Goal: Task Accomplishment & Management: Manage account settings

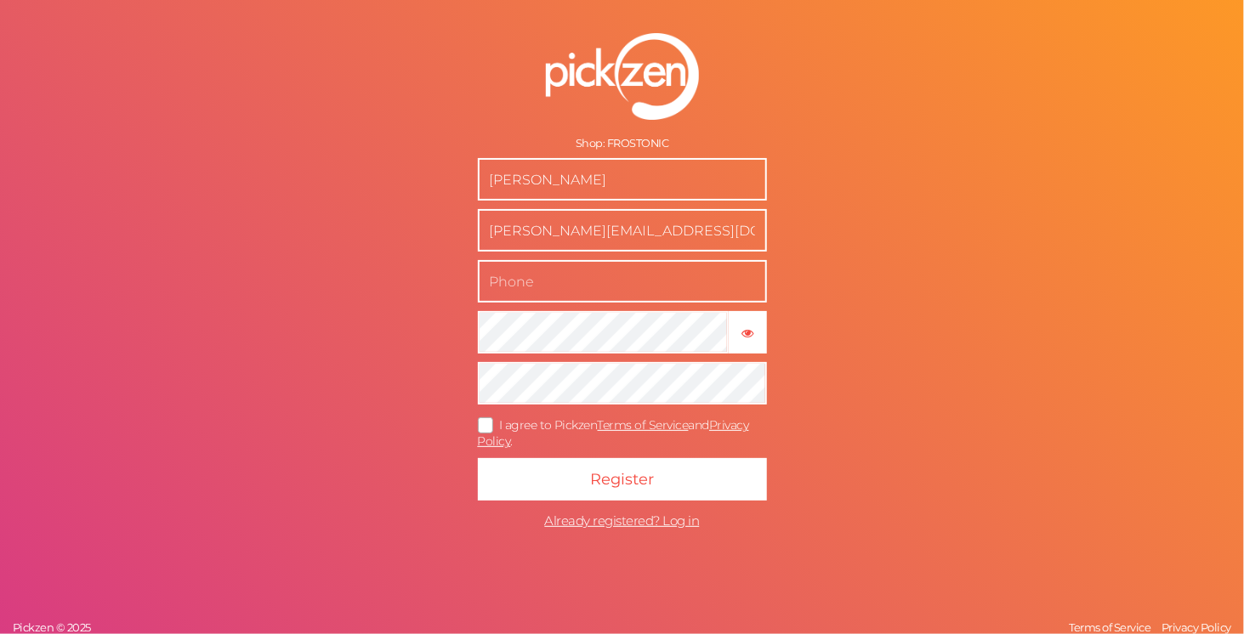
drag, startPoint x: 616, startPoint y: 176, endPoint x: 456, endPoint y: 174, distance: 159.9
click at [456, 174] on form "Shop: FROSTONIC Danyang Zhao [EMAIL_ADDRESS][DOMAIN_NAME] × Show password I agr…" at bounding box center [622, 285] width 425 height 573
click at [529, 186] on input "Frostonic" at bounding box center [622, 179] width 289 height 43
type input "FROSTONIC"
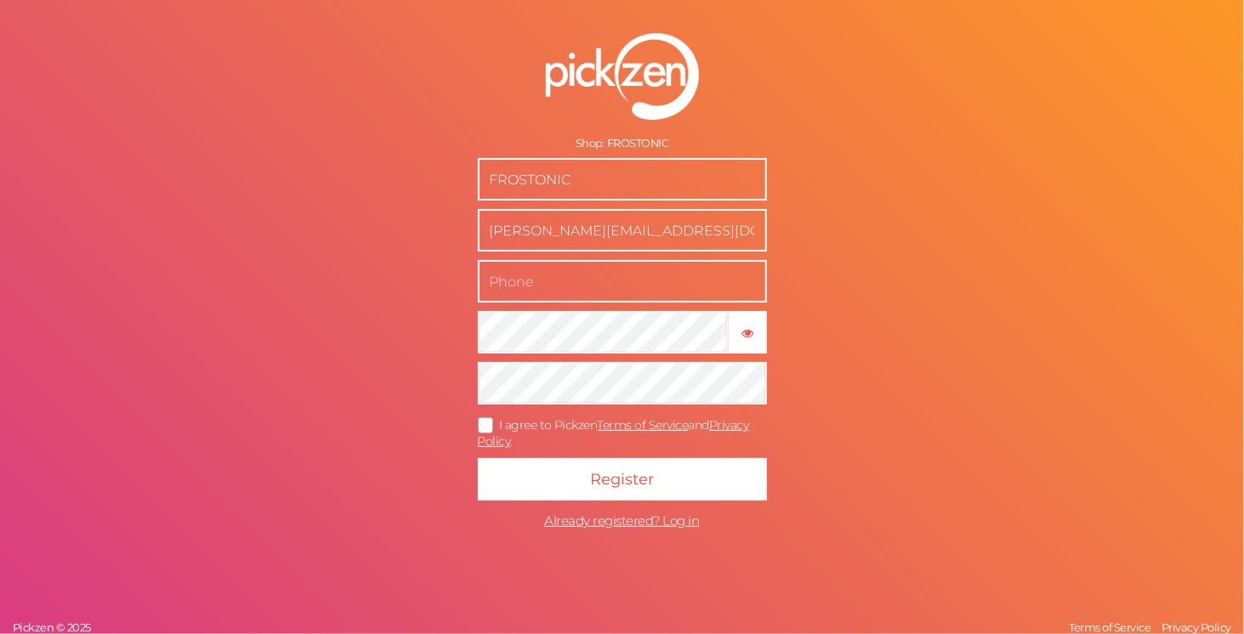
click at [614, 281] on input "text" at bounding box center [622, 281] width 289 height 43
type input "Q"
click at [756, 328] on tooltip "× Show password" at bounding box center [748, 333] width 35 height 13
click at [489, 425] on icon at bounding box center [486, 425] width 27 height 9
click at [0, 0] on input "I agree to Pickzen Terms of Service and Privacy Policy ." at bounding box center [0, 0] width 0 height 0
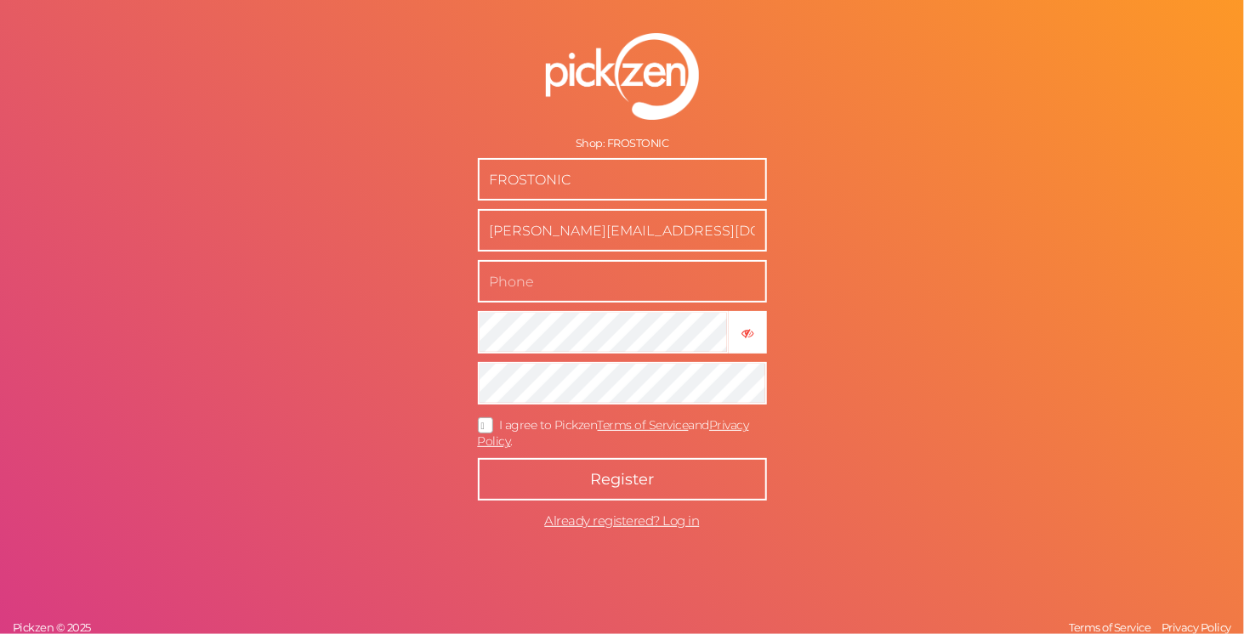
click at [556, 496] on button "Register" at bounding box center [622, 479] width 289 height 43
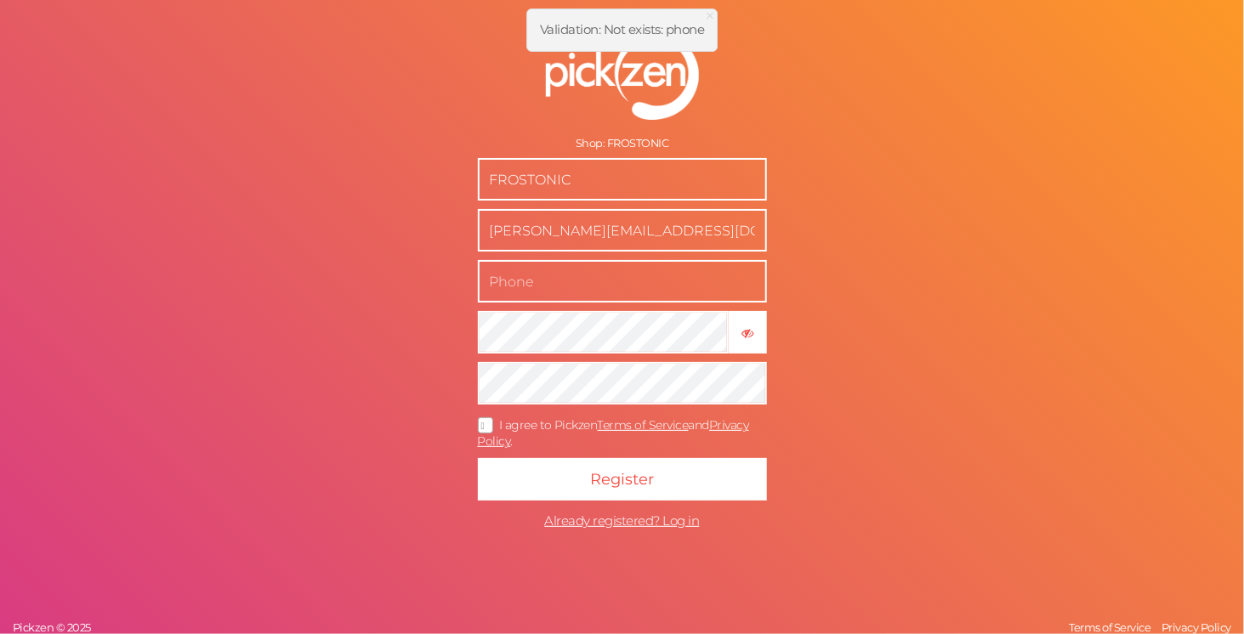
click at [525, 286] on input "text" at bounding box center [622, 281] width 289 height 43
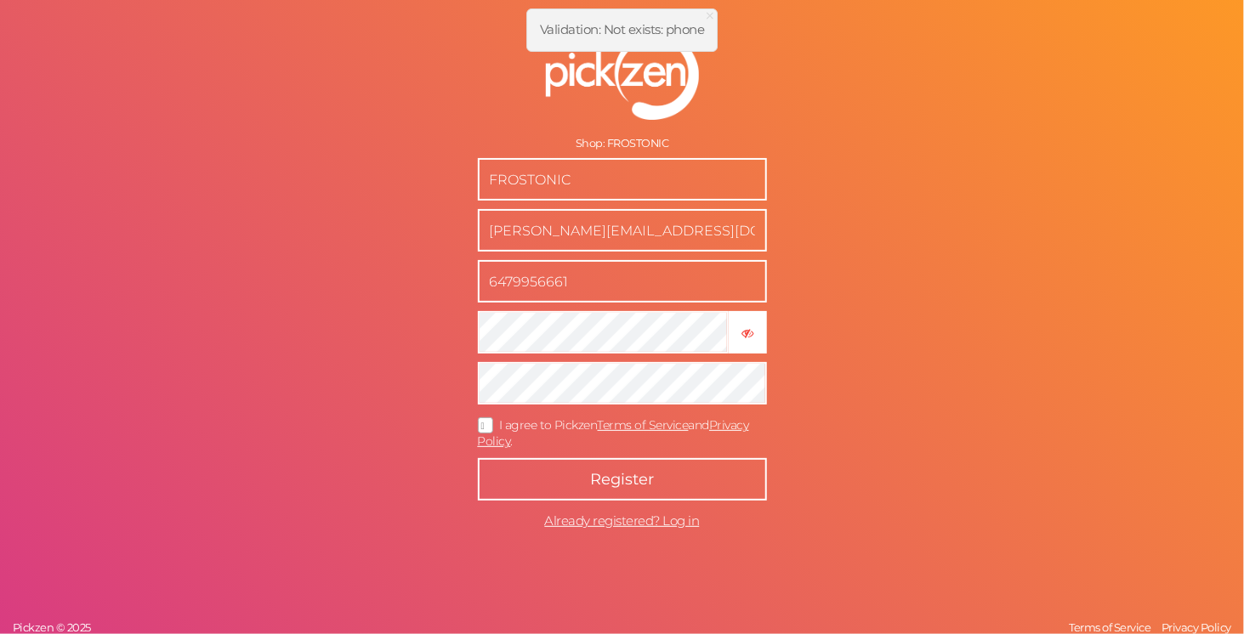
type input "6479956661"
click at [561, 479] on button "Register" at bounding box center [622, 479] width 289 height 43
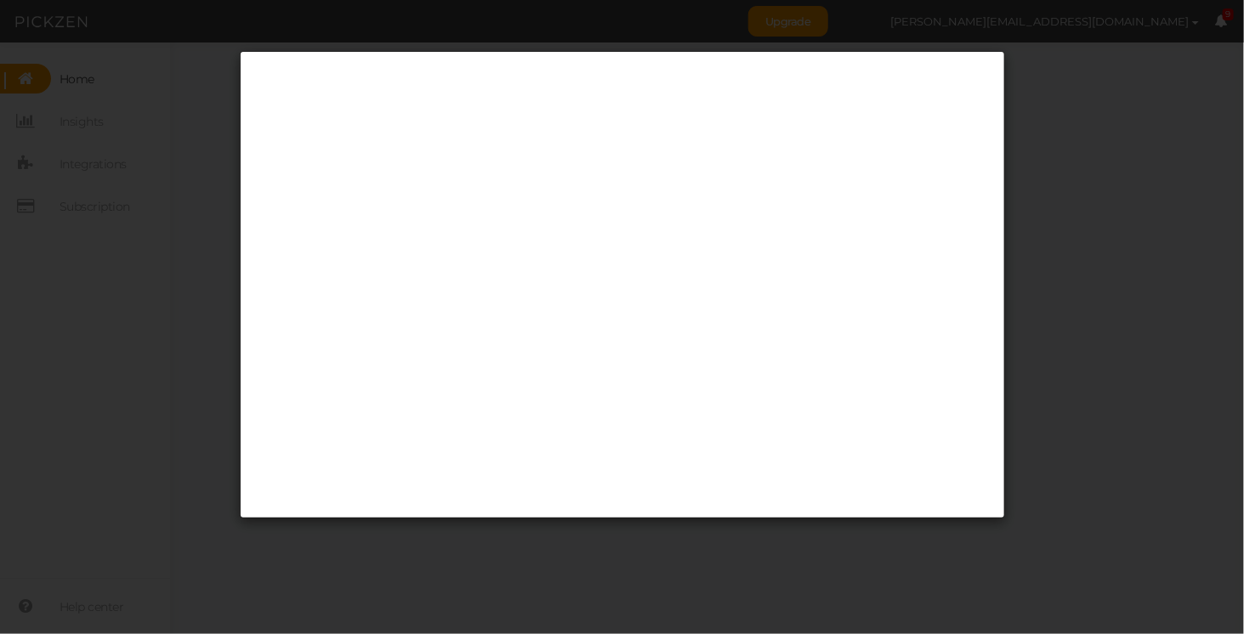
drag, startPoint x: 1110, startPoint y: 375, endPoint x: 1077, endPoint y: 407, distance: 46.3
click at [1110, 376] on div at bounding box center [622, 317] width 1244 height 634
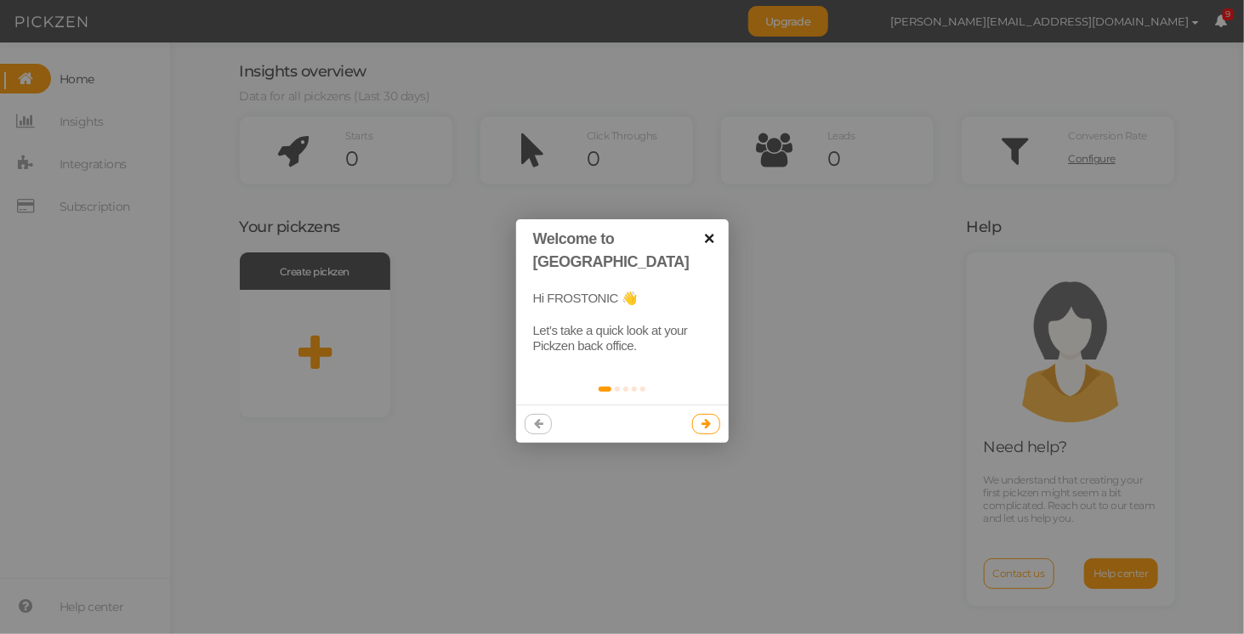
click at [714, 238] on link "×" at bounding box center [710, 238] width 38 height 38
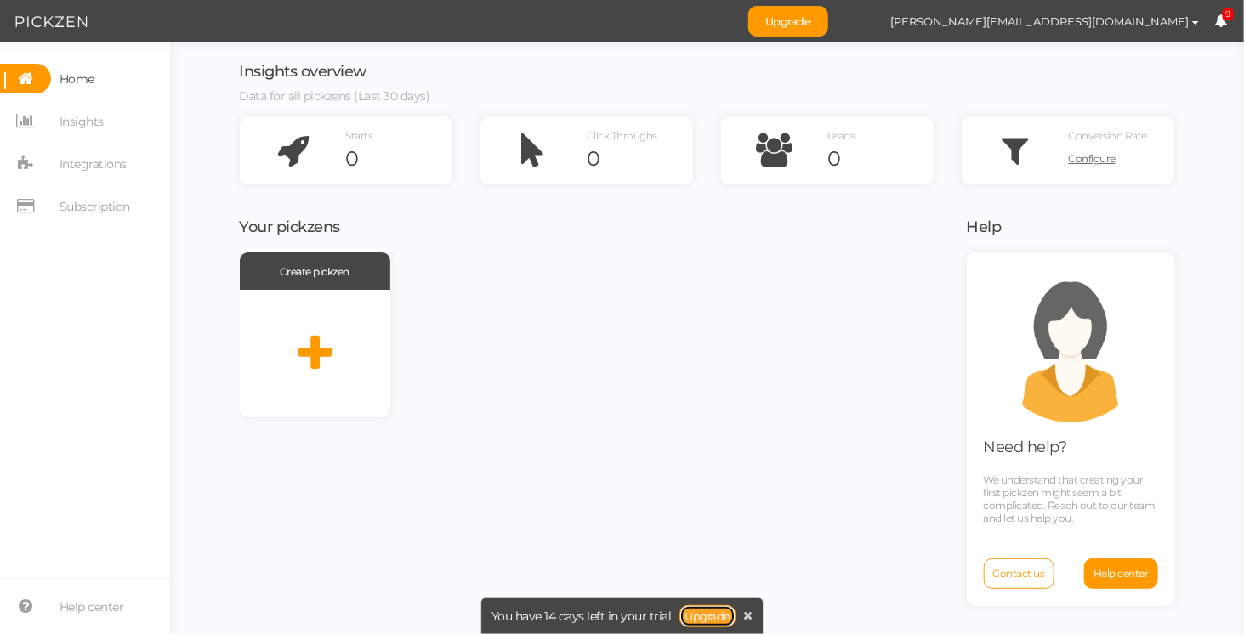
click at [699, 617] on link "Upgrade" at bounding box center [708, 617] width 56 height 22
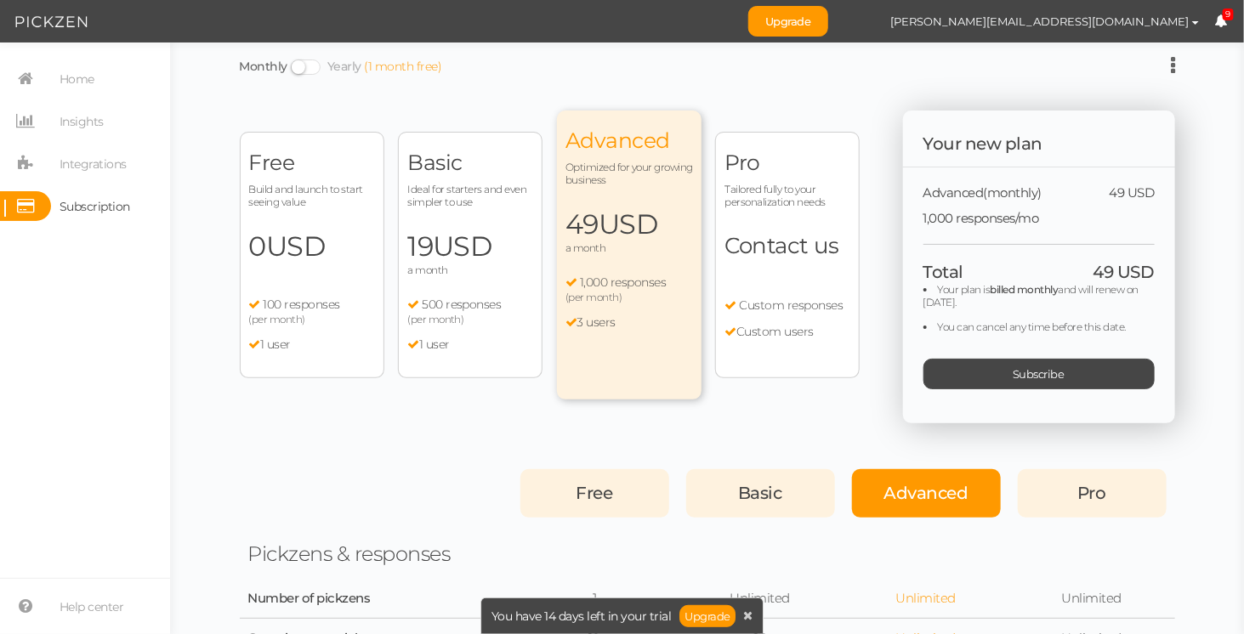
click at [304, 290] on div "Free Build and launch to start seeing value 0 USD a month 100 responses (per mo…" at bounding box center [312, 255] width 145 height 247
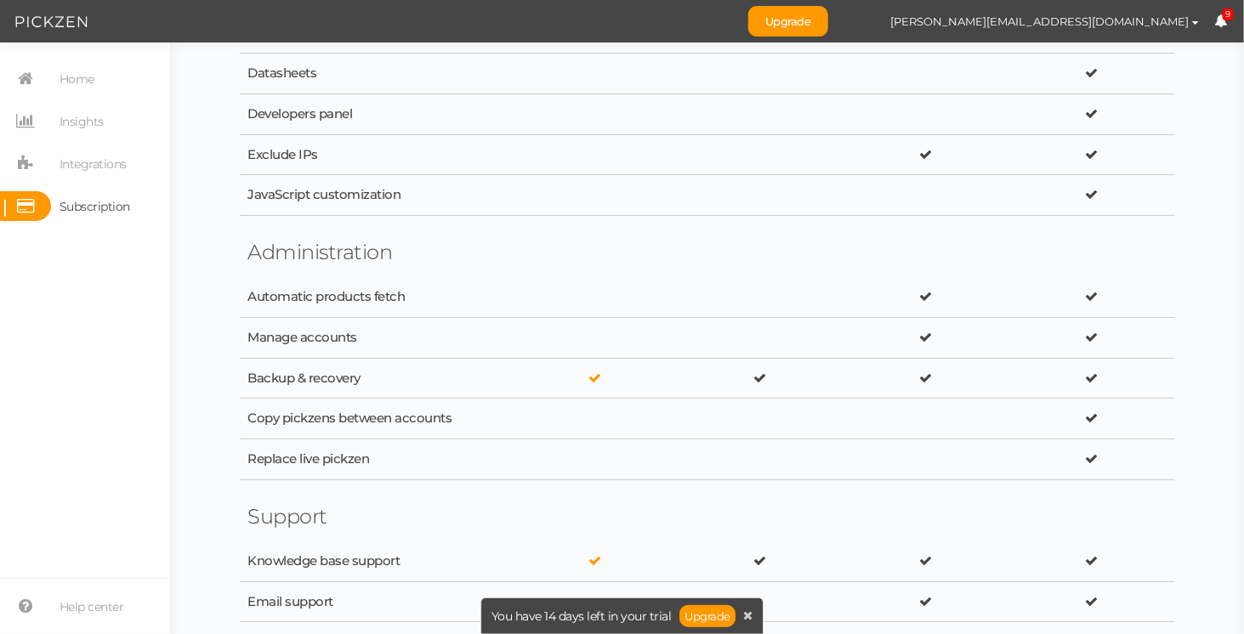
scroll to position [2933, 0]
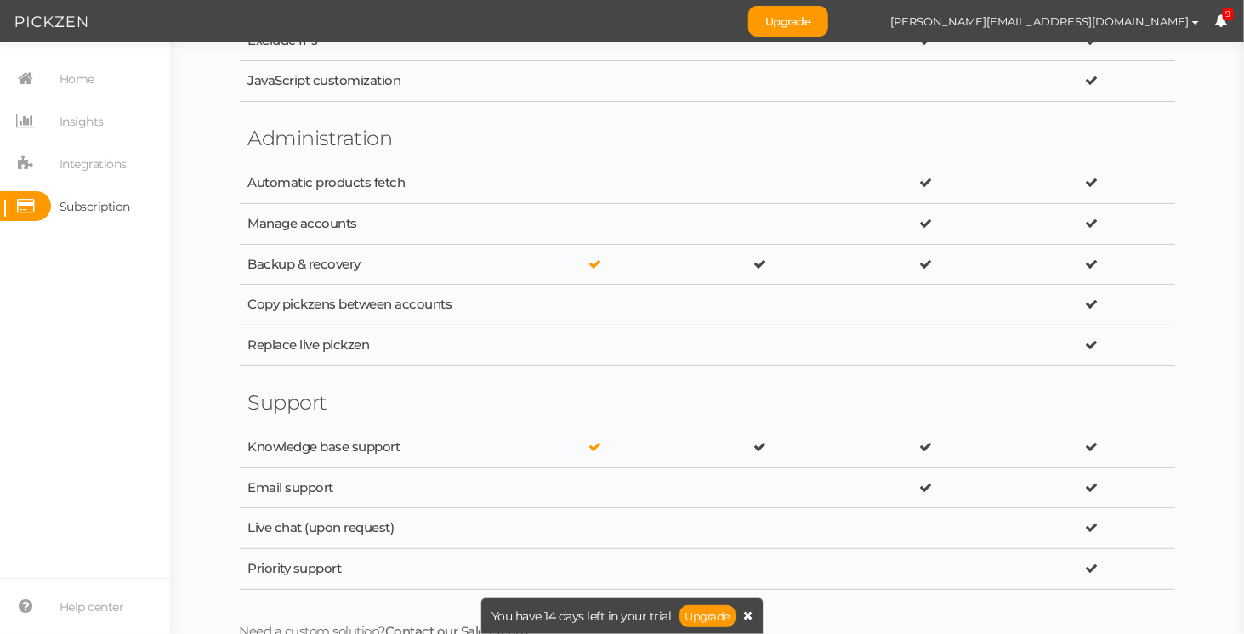
click at [748, 618] on icon at bounding box center [748, 616] width 9 height 12
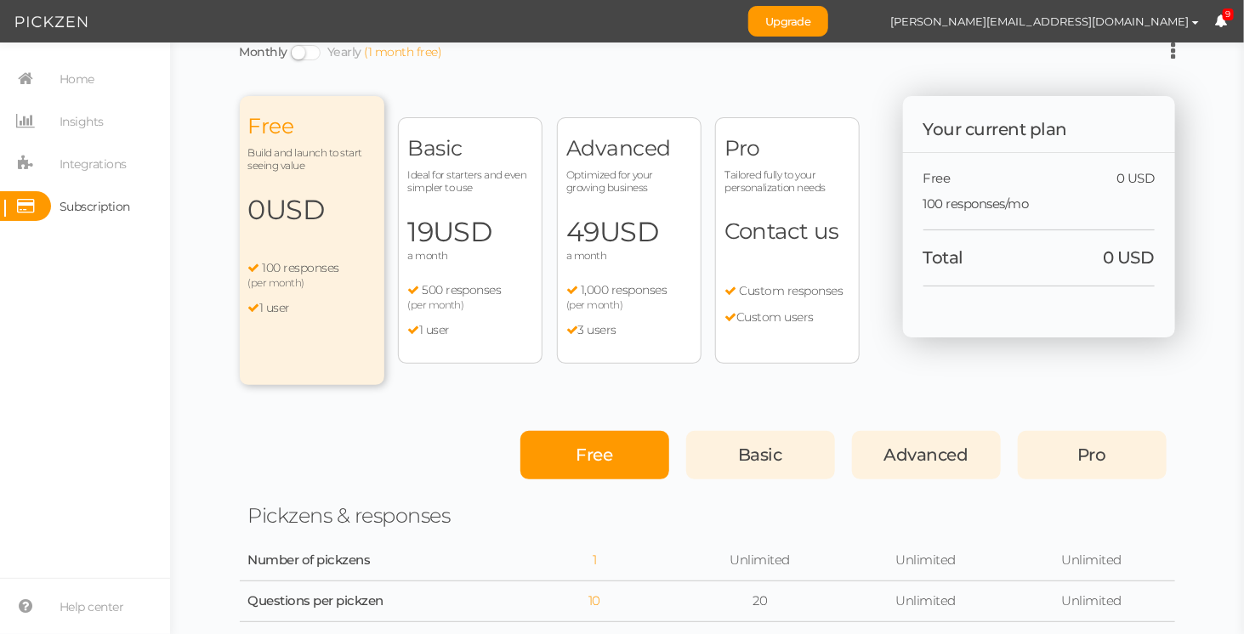
scroll to position [0, 0]
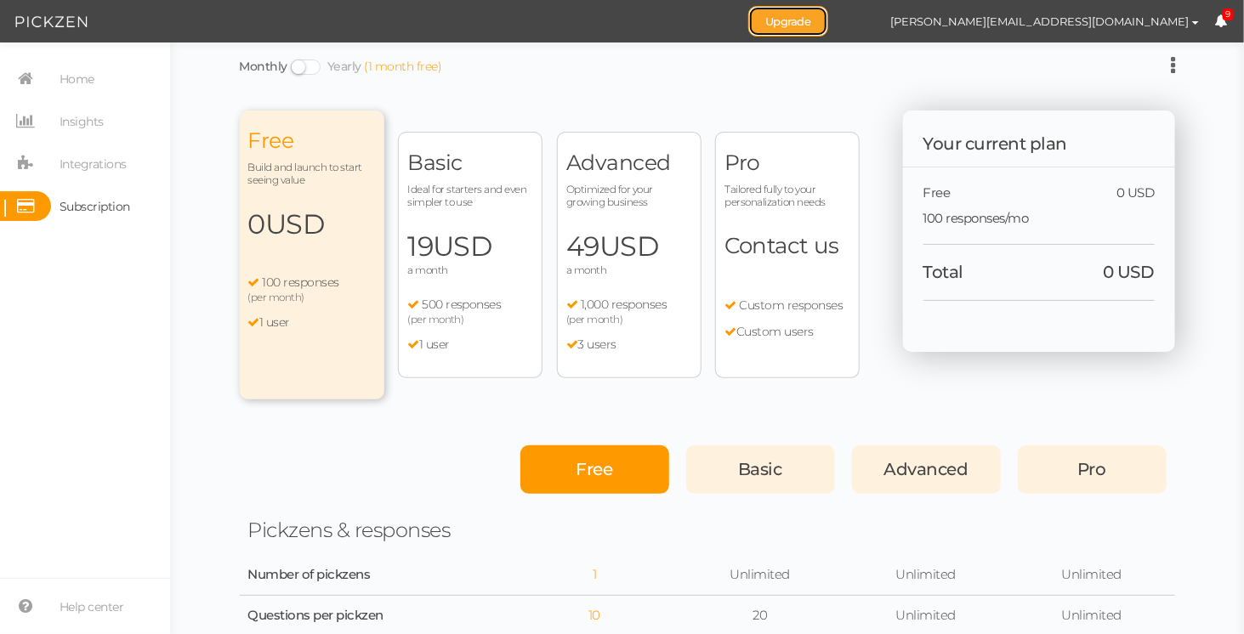
click at [828, 22] on link "Upgrade" at bounding box center [788, 21] width 80 height 31
click at [90, 78] on span "Home" at bounding box center [77, 78] width 35 height 27
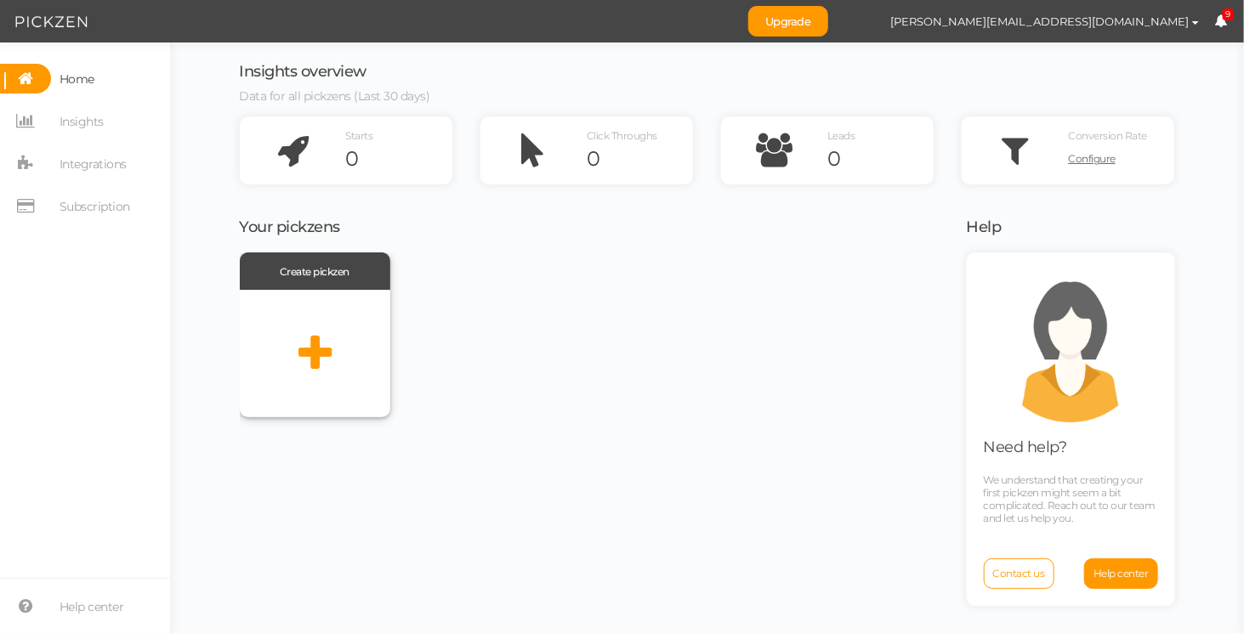
click at [325, 371] on icon at bounding box center [315, 354] width 33 height 43
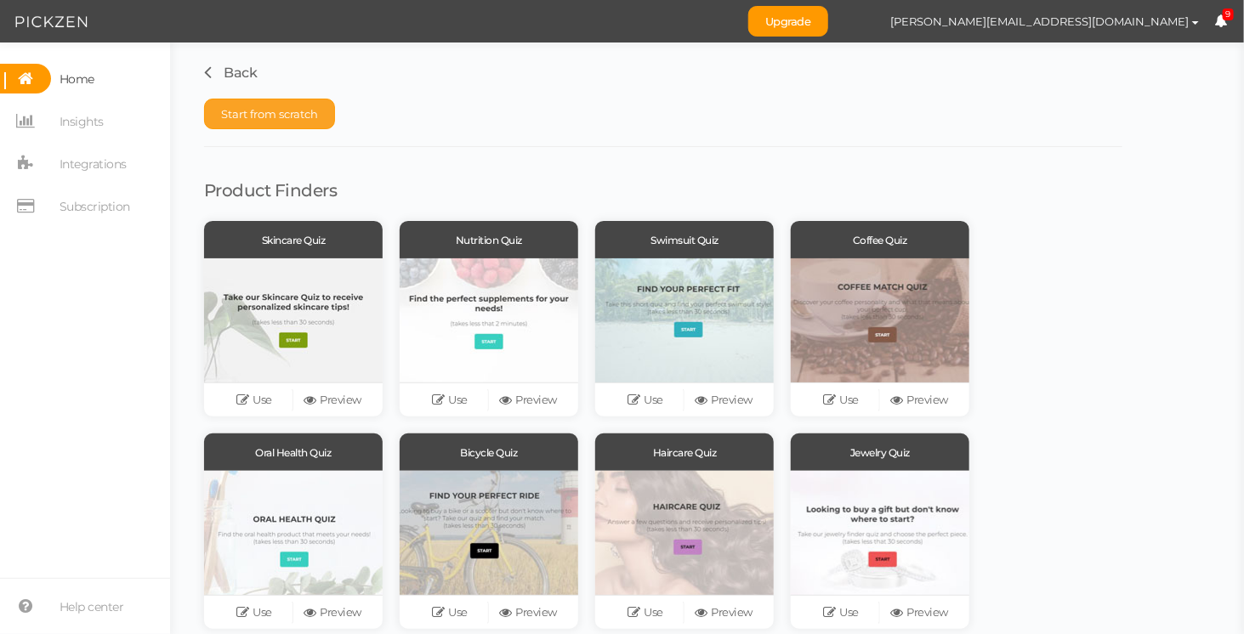
click at [270, 120] on button "Start from scratch" at bounding box center [269, 114] width 131 height 31
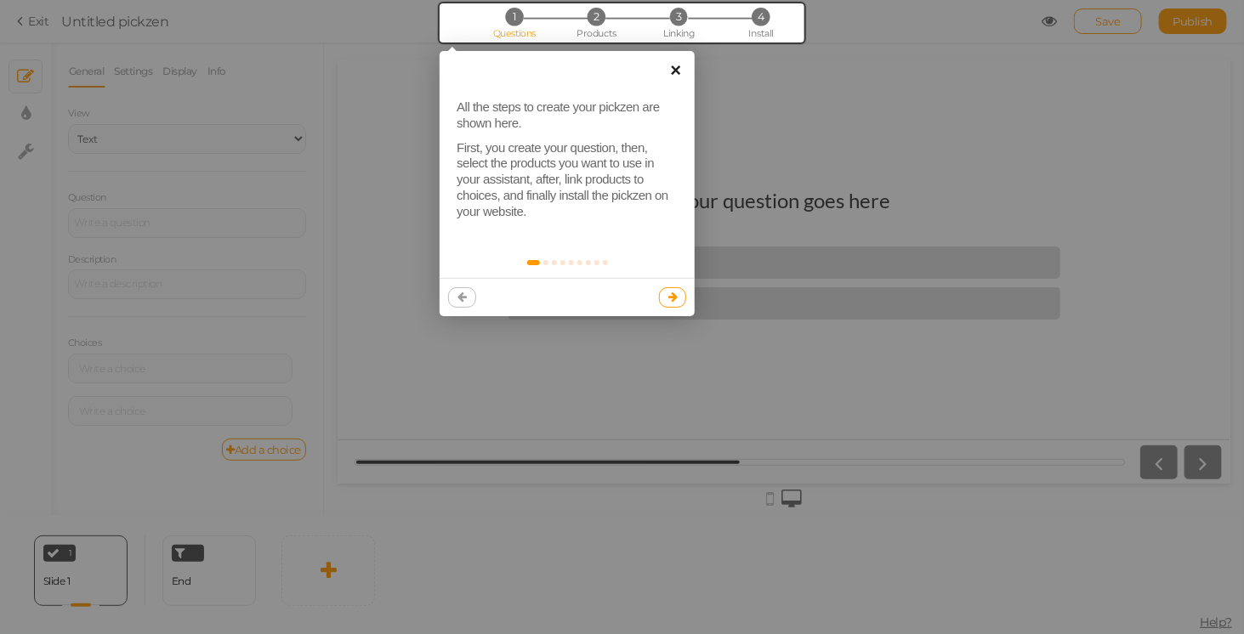
click at [678, 68] on link "×" at bounding box center [676, 70] width 38 height 38
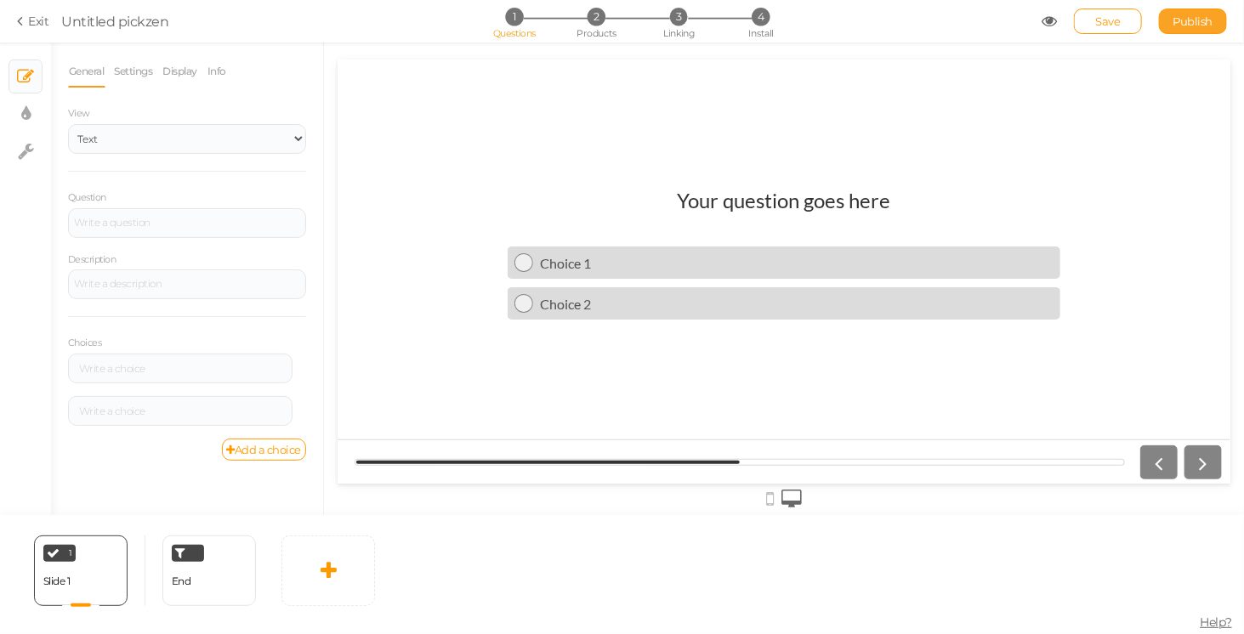
click at [1187, 24] on span "Publish" at bounding box center [1194, 21] width 40 height 14
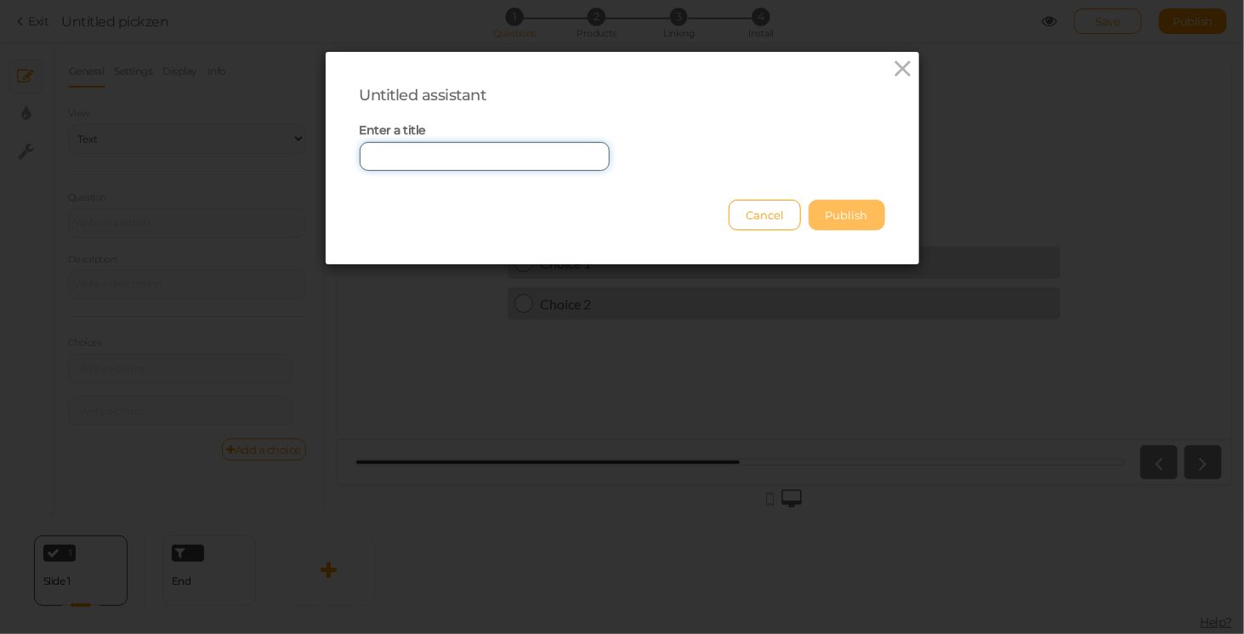
click at [470, 155] on input "text" at bounding box center [485, 156] width 250 height 29
type input "Ice Bath Tub Quiz"
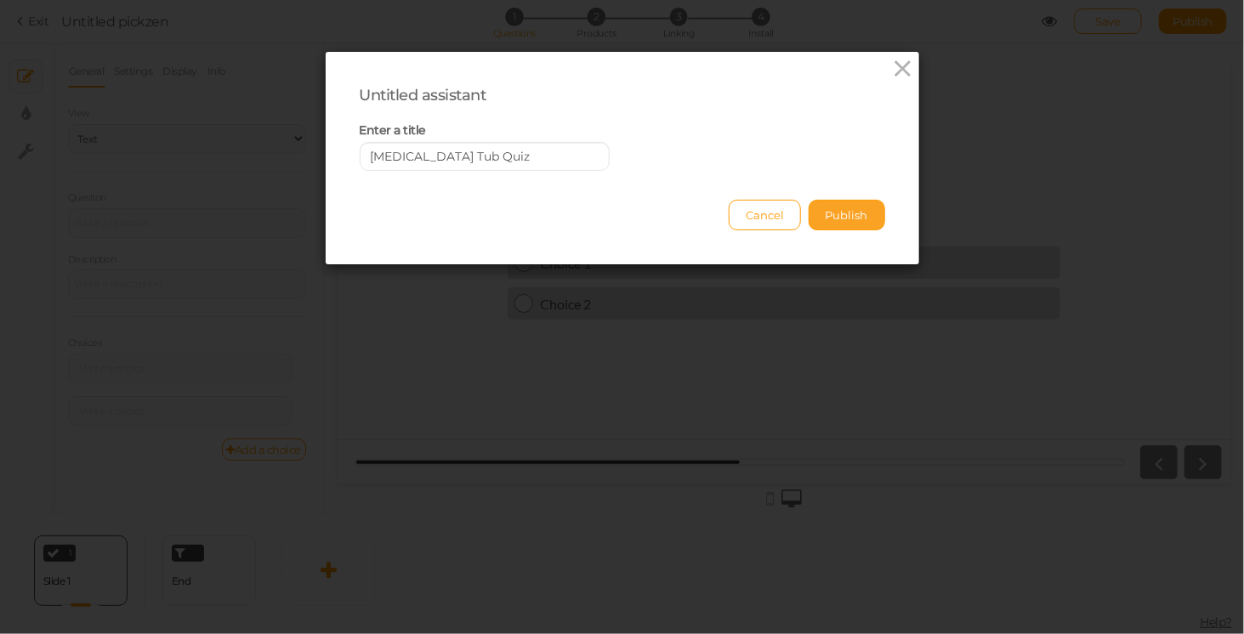
click at [857, 215] on button "Publish" at bounding box center [847, 215] width 77 height 31
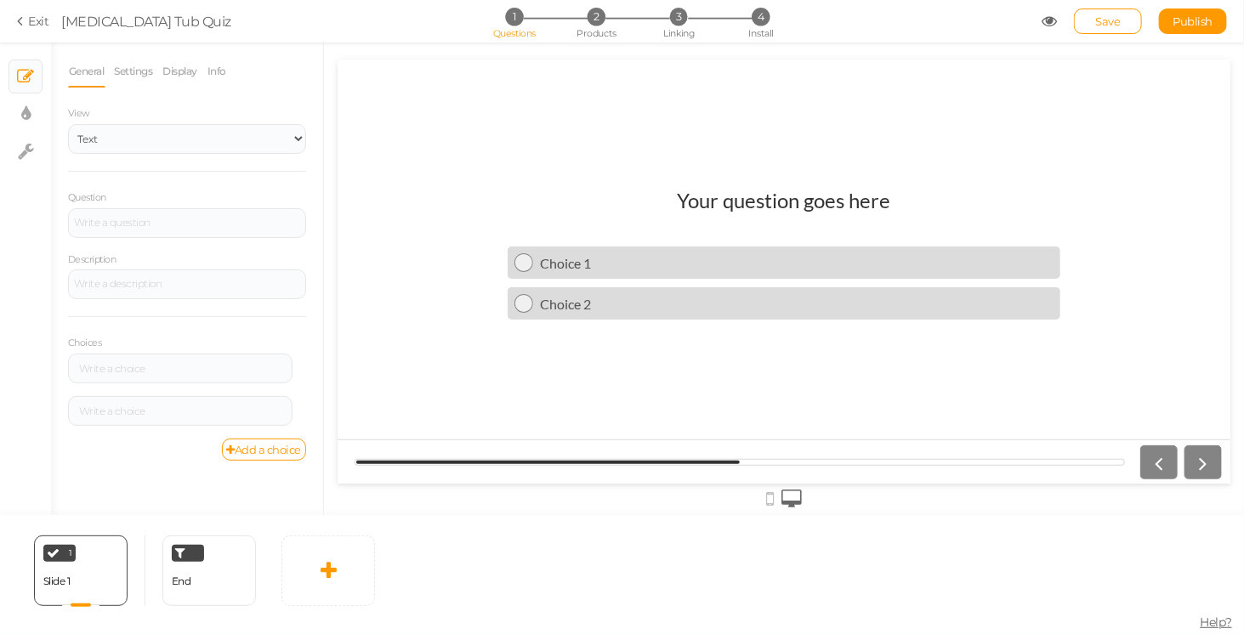
click at [771, 189] on h1 "Your question goes here" at bounding box center [783, 208] width 213 height 42
click at [769, 498] on icon at bounding box center [770, 499] width 8 height 19
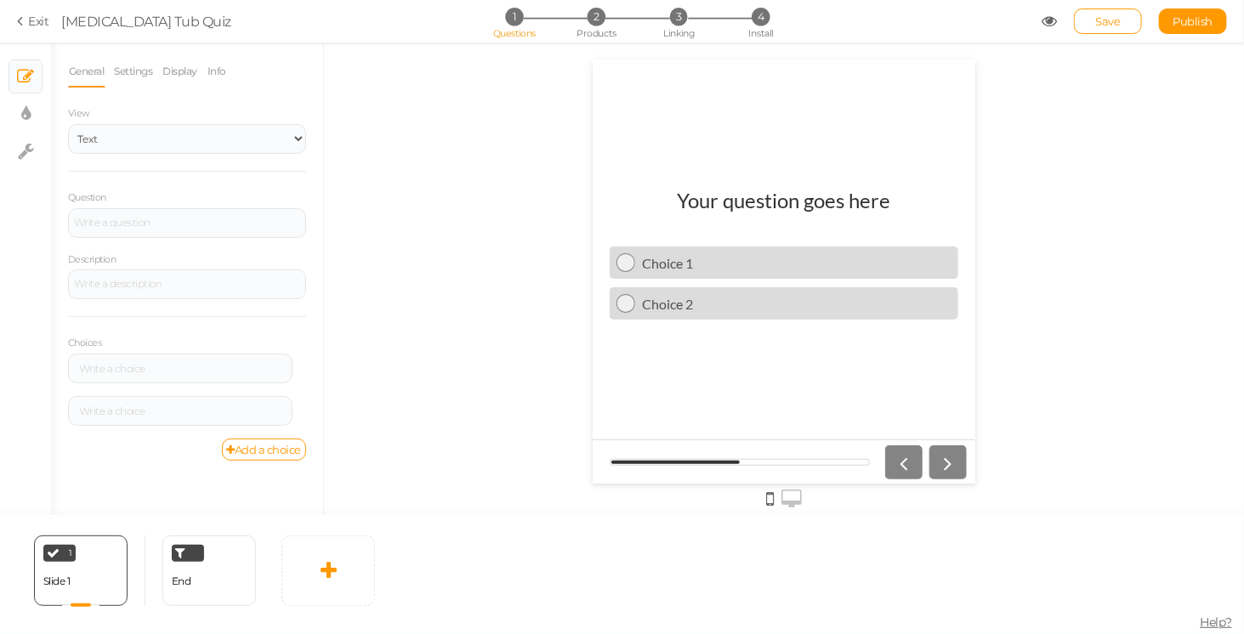
click at [798, 497] on icon at bounding box center [792, 499] width 20 height 19
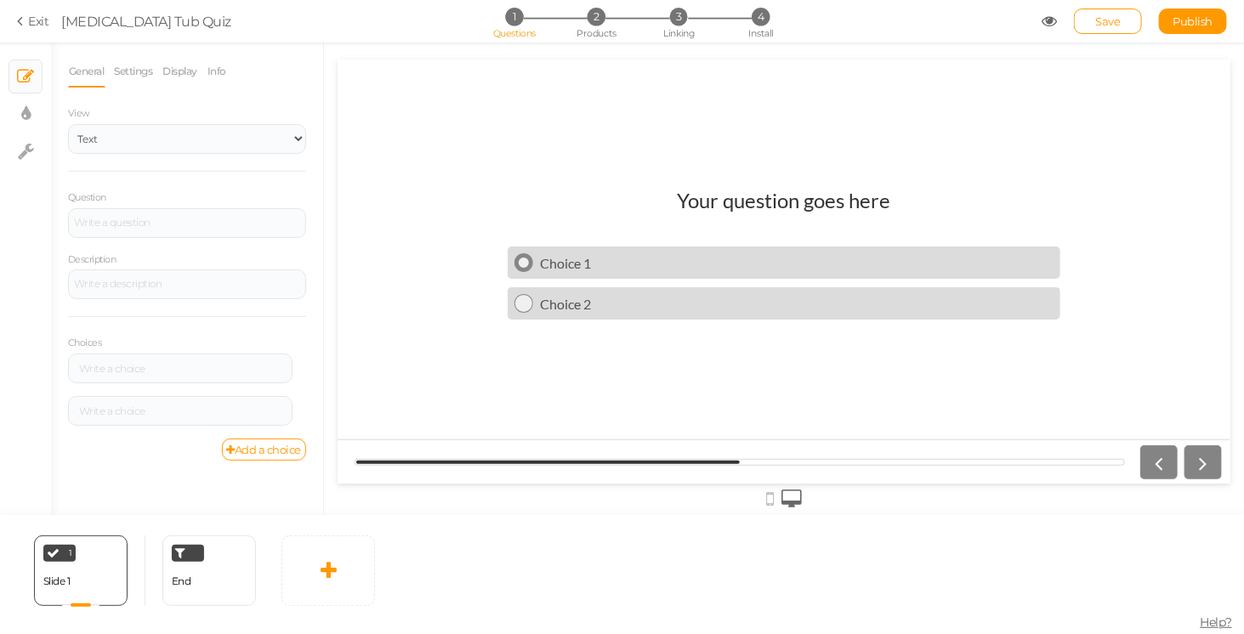
click at [589, 258] on div "Choice 1" at bounding box center [792, 262] width 521 height 16
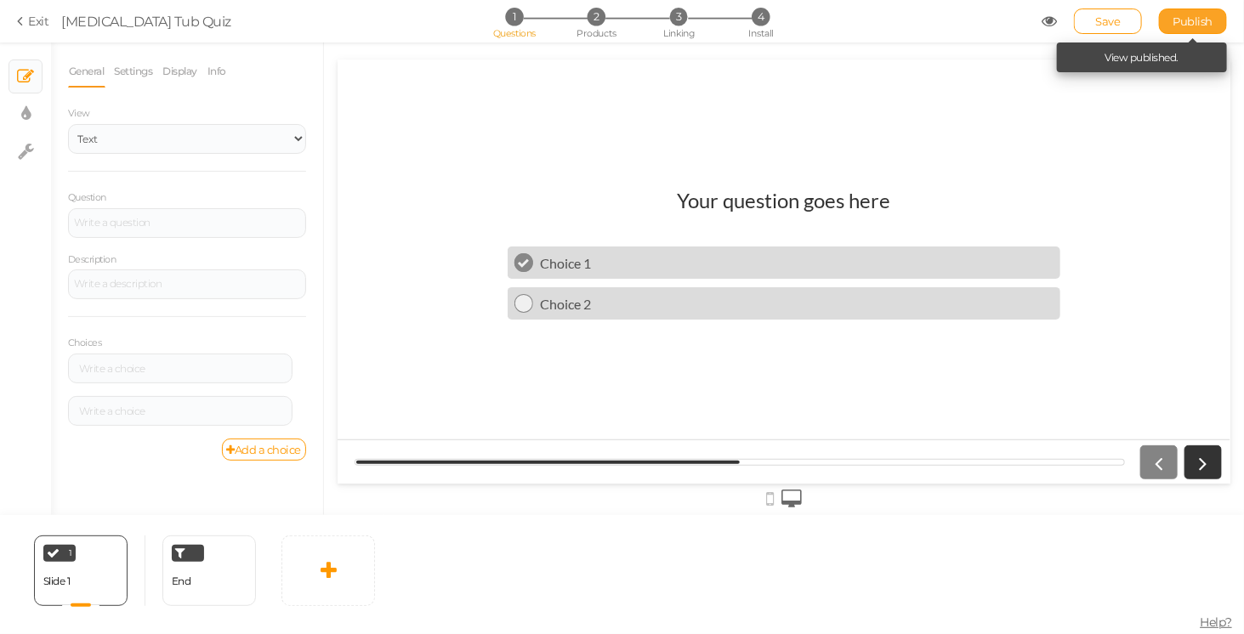
click at [1204, 20] on span "Publish" at bounding box center [1194, 21] width 40 height 14
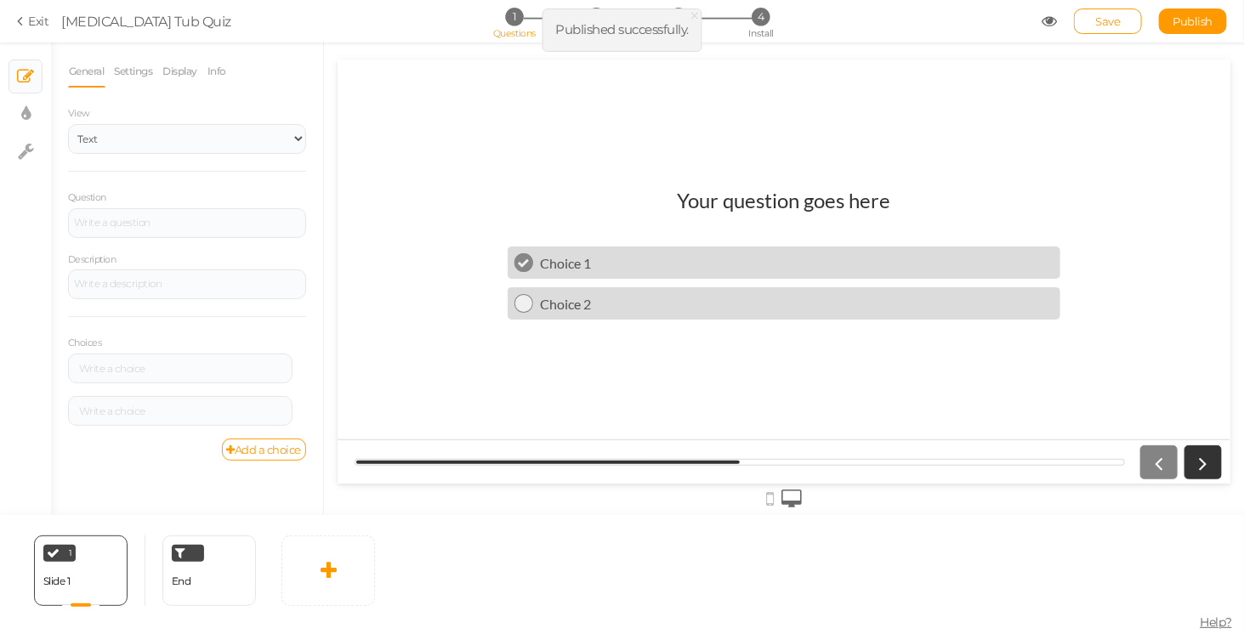
click at [43, 20] on link "Exit" at bounding box center [33, 21] width 32 height 17
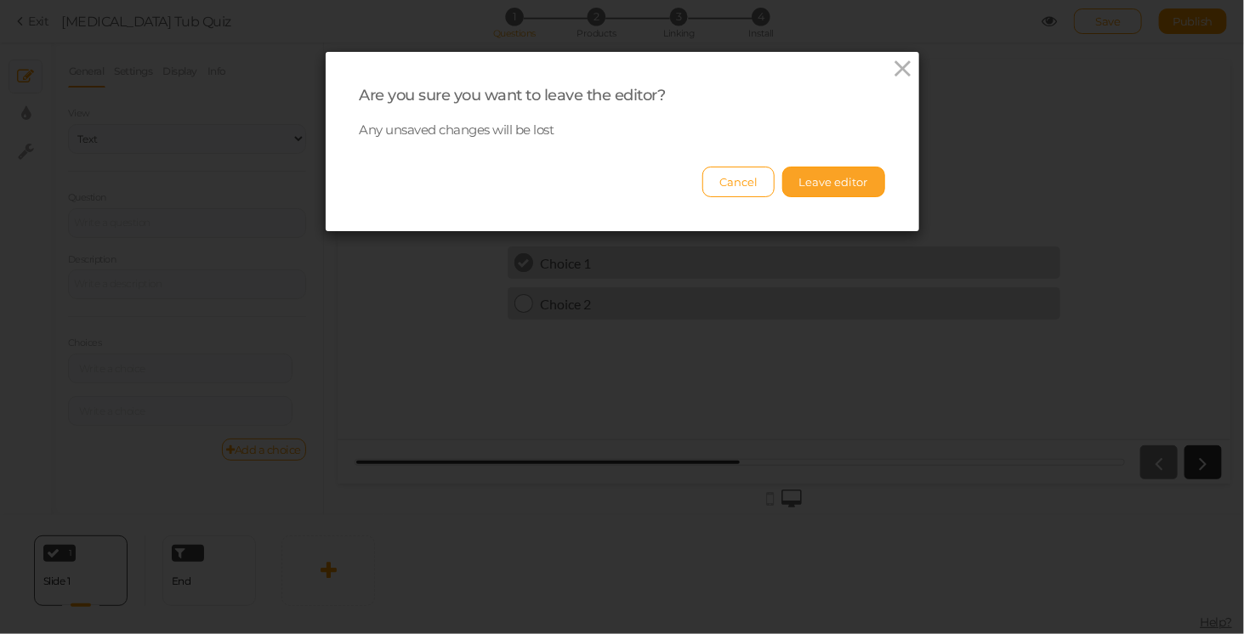
click at [811, 185] on button "Leave editor" at bounding box center [833, 182] width 103 height 31
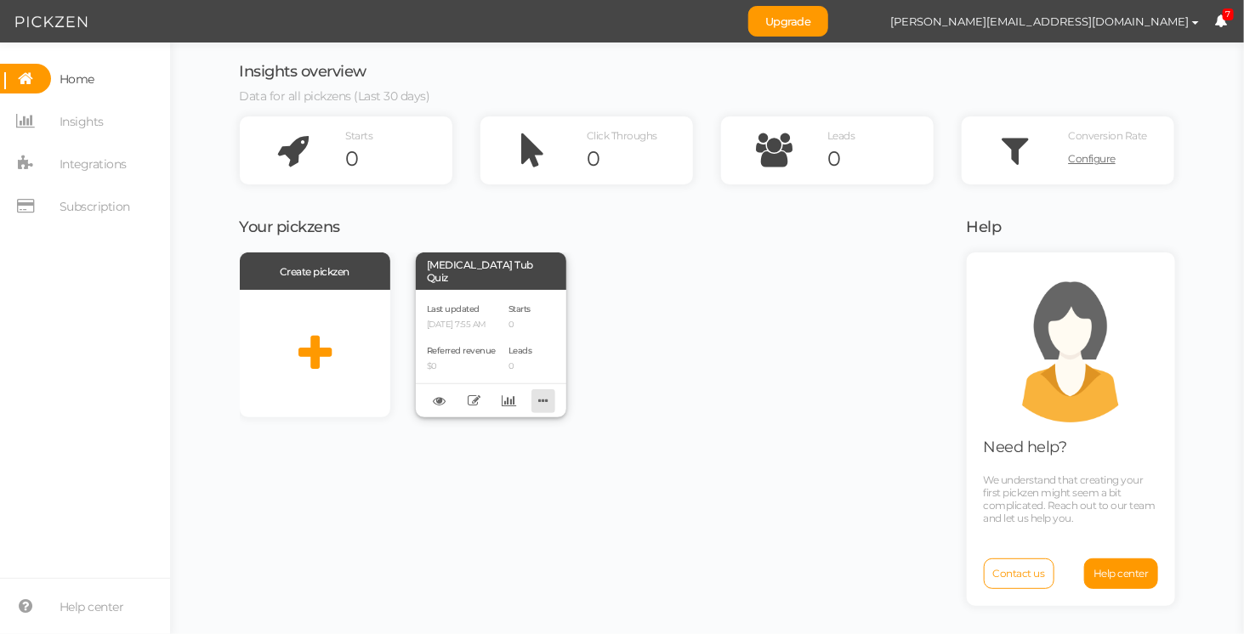
click at [538, 407] on icon at bounding box center [544, 401] width 24 height 26
click at [660, 365] on div "Create pickzen Ice Bath Tub Quiz Last updated 09/02/2025 7:55 AM Referred reven…" at bounding box center [593, 335] width 706 height 165
click at [545, 400] on icon at bounding box center [544, 401] width 24 height 26
click at [604, 464] on div "Create pickzen Ice Bath Tub Quiz Last updated 09/02/2025 7:55 AM Referred reven…" at bounding box center [593, 442] width 706 height 378
click at [496, 323] on p "09/02/2025 7:55 AM" at bounding box center [461, 325] width 69 height 11
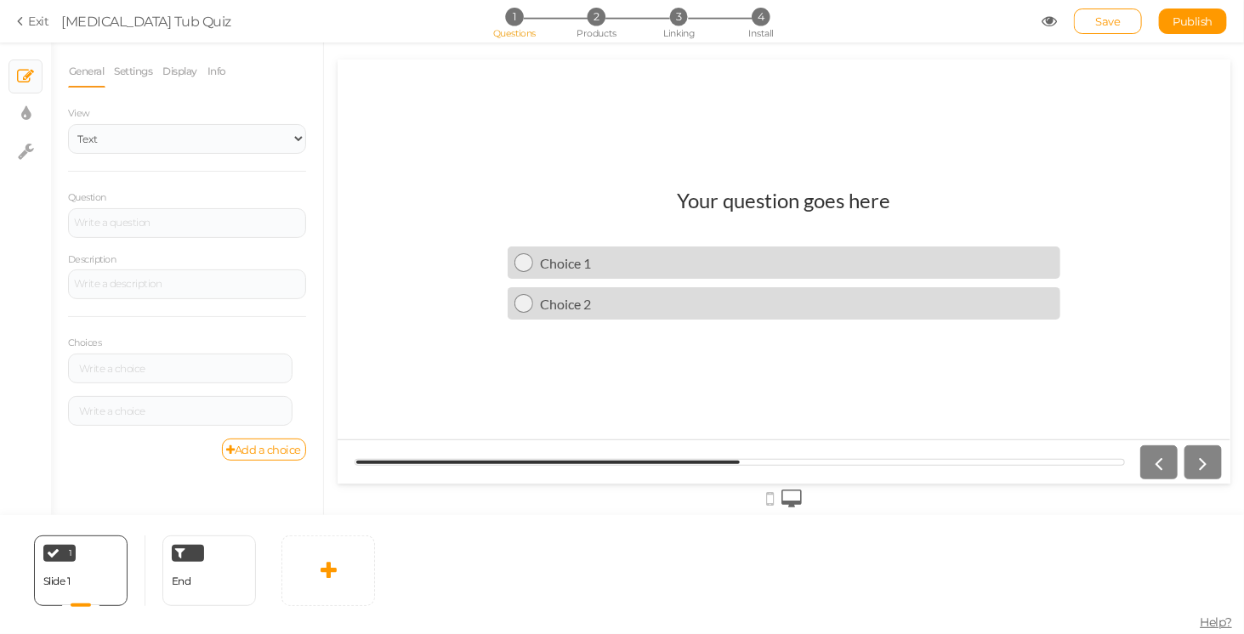
click at [1046, 28] on icon at bounding box center [1050, 21] width 15 height 15
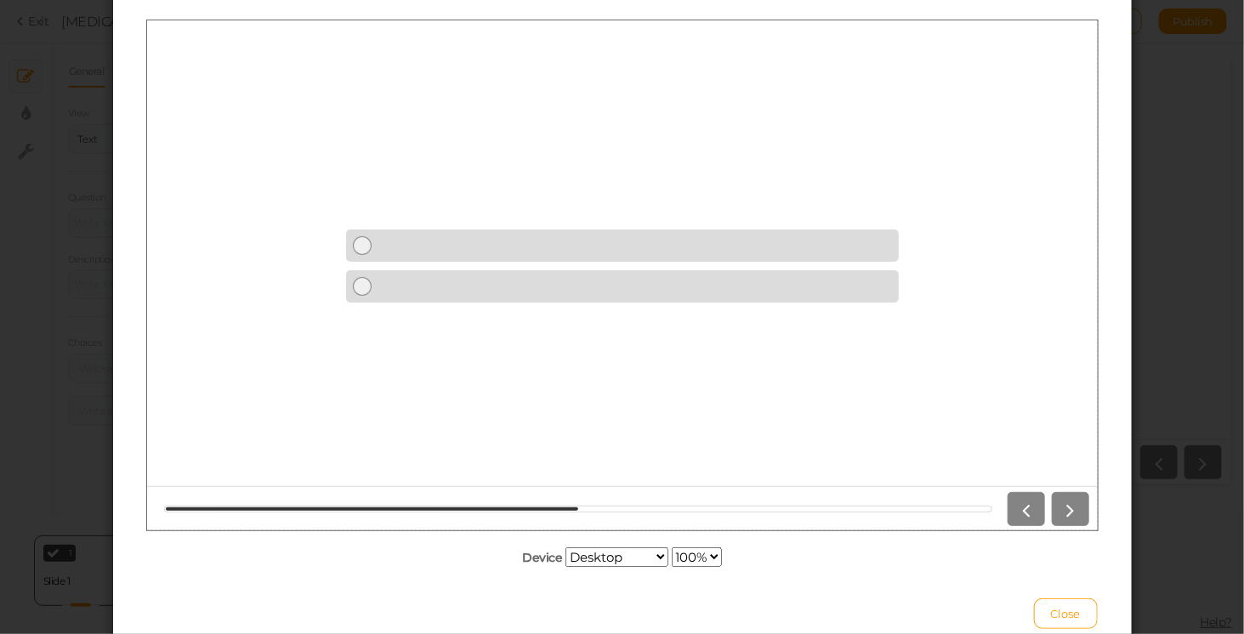
scroll to position [111, 0]
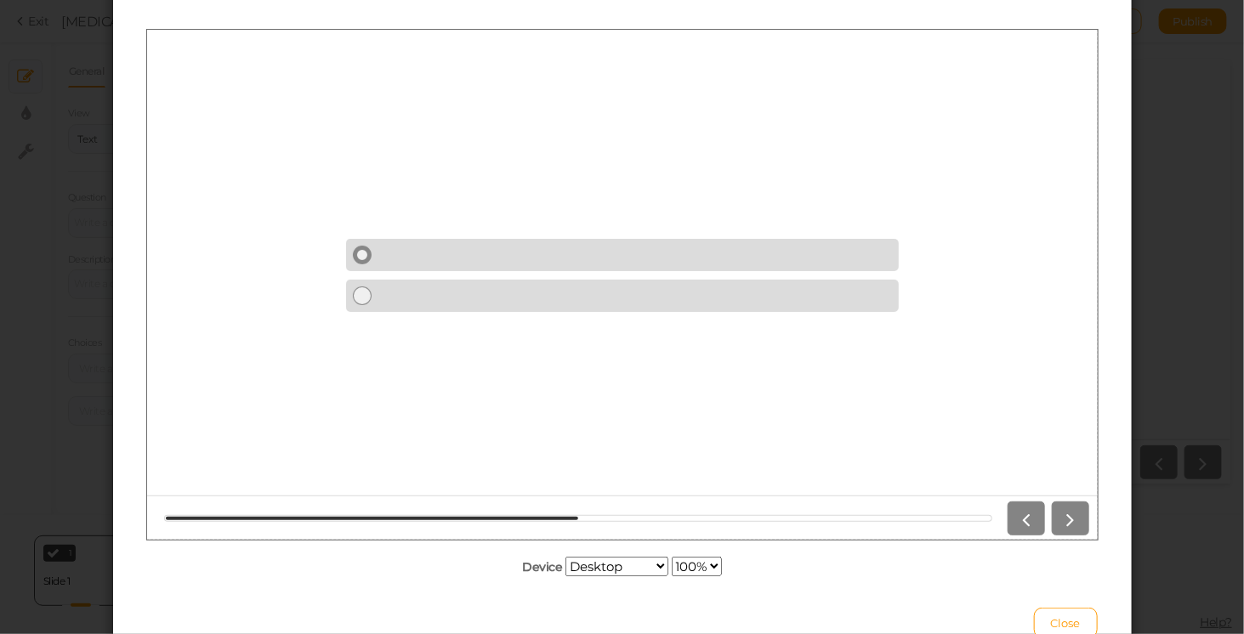
click at [695, 246] on link at bounding box center [621, 254] width 553 height 32
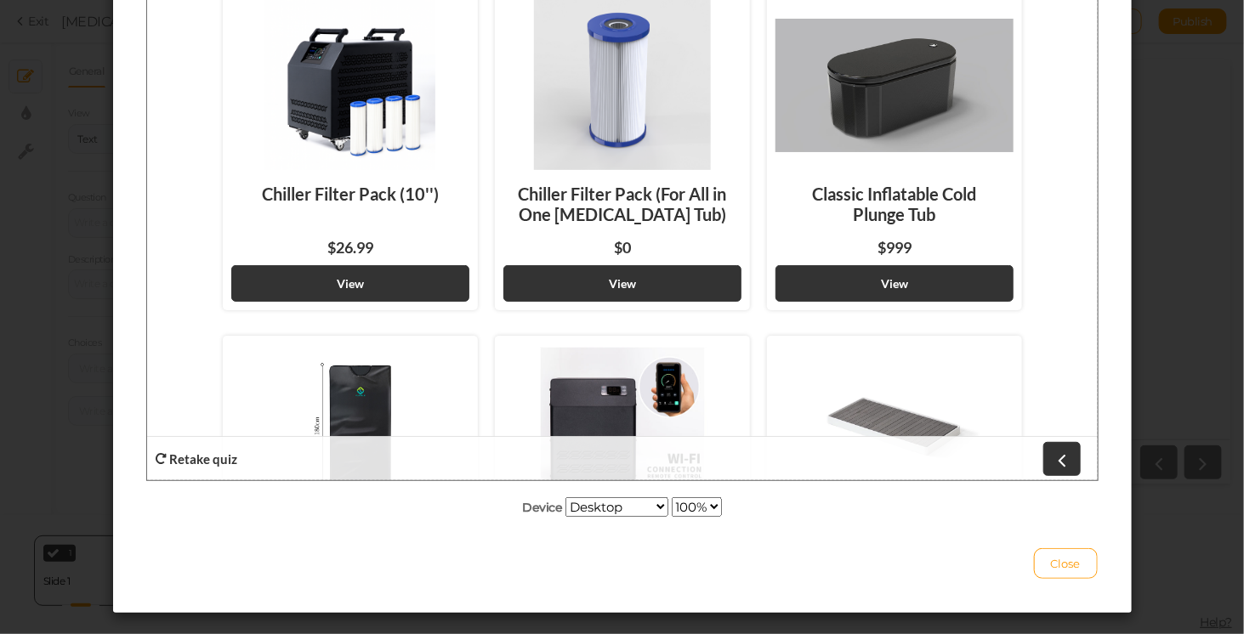
scroll to position [0, 0]
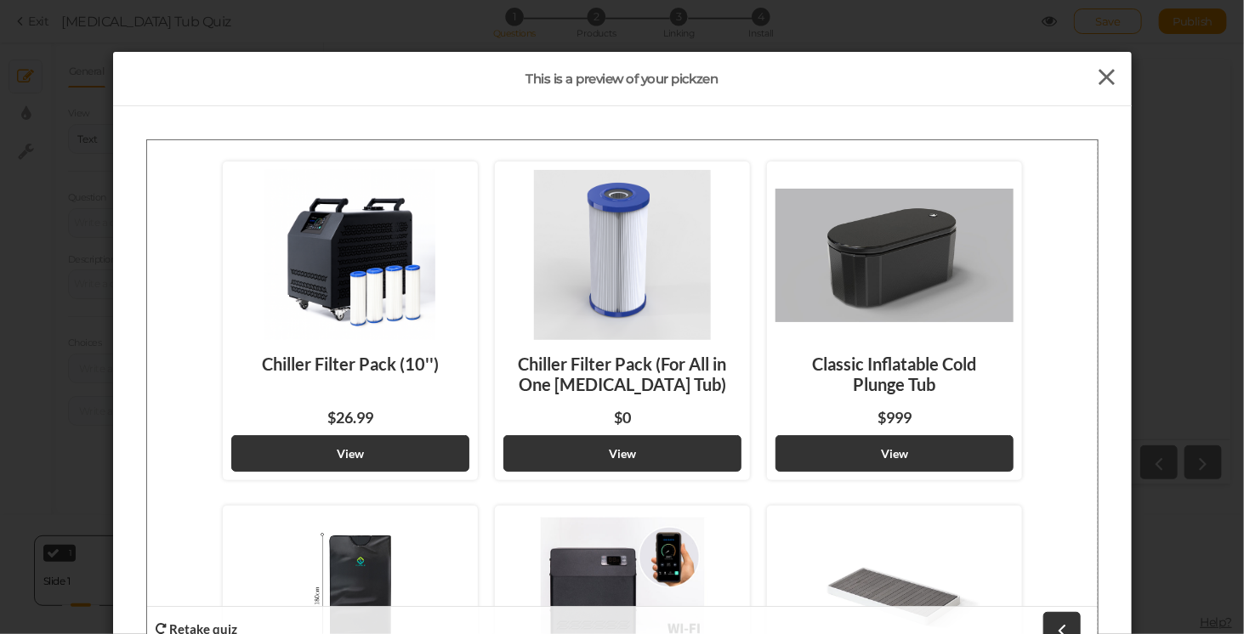
click at [1103, 71] on icon at bounding box center [1107, 78] width 25 height 26
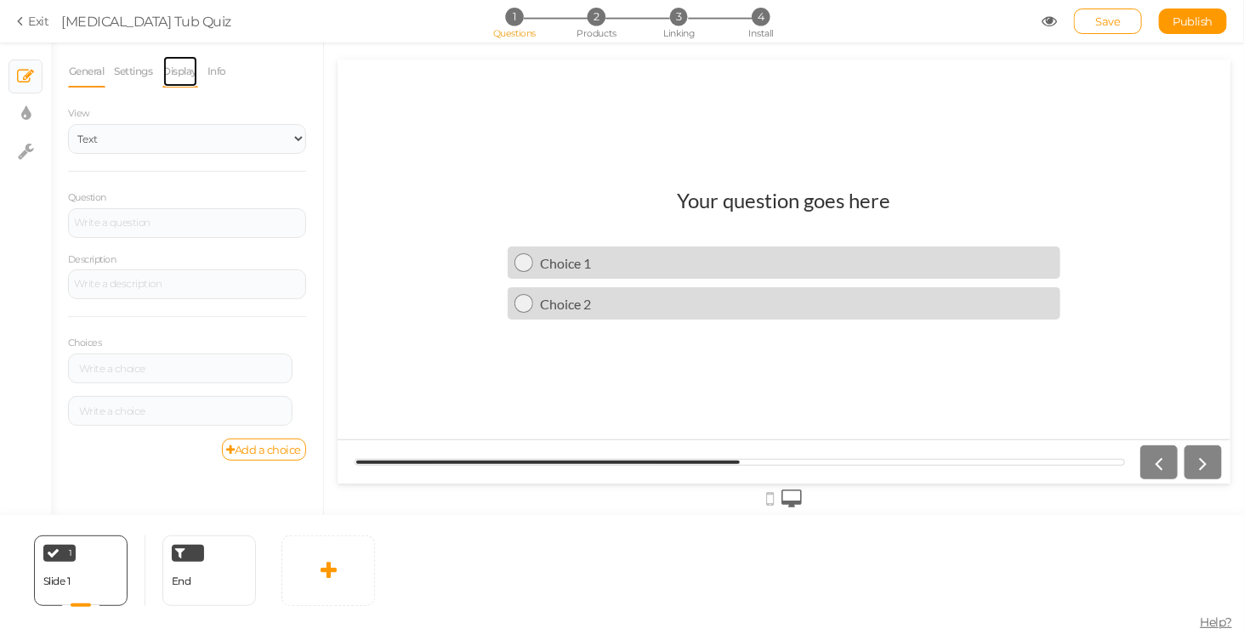
click at [177, 69] on link "Display" at bounding box center [180, 71] width 37 height 32
click at [25, 13] on link "Exit" at bounding box center [33, 21] width 32 height 17
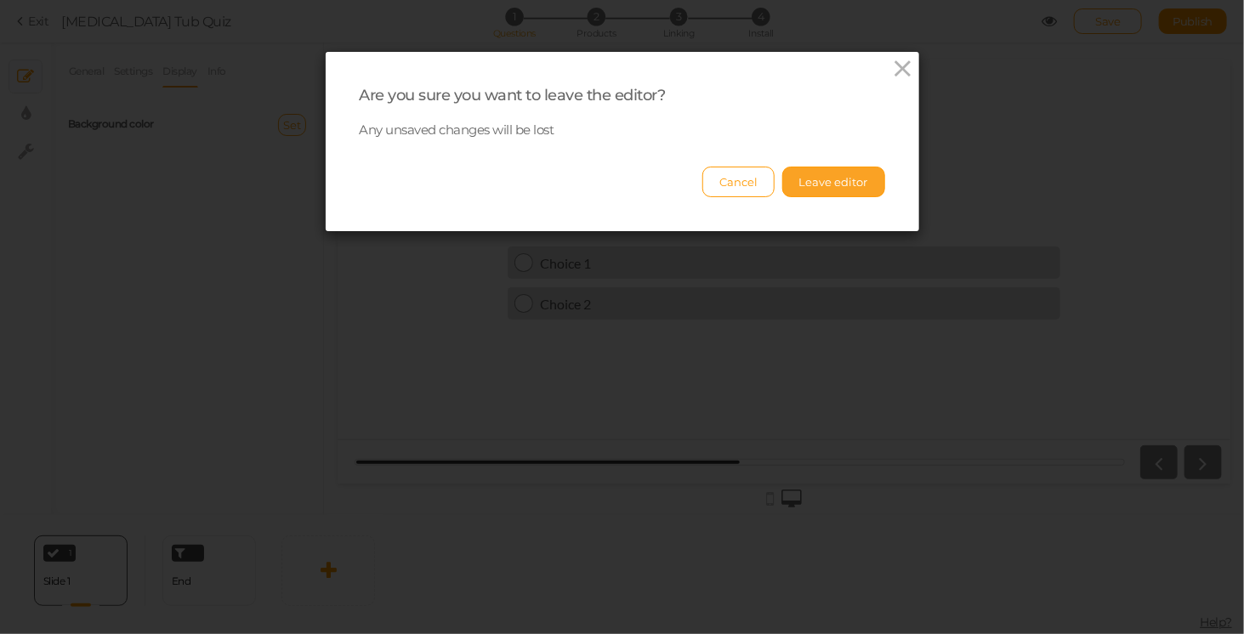
click at [812, 177] on button "Leave editor" at bounding box center [833, 182] width 103 height 31
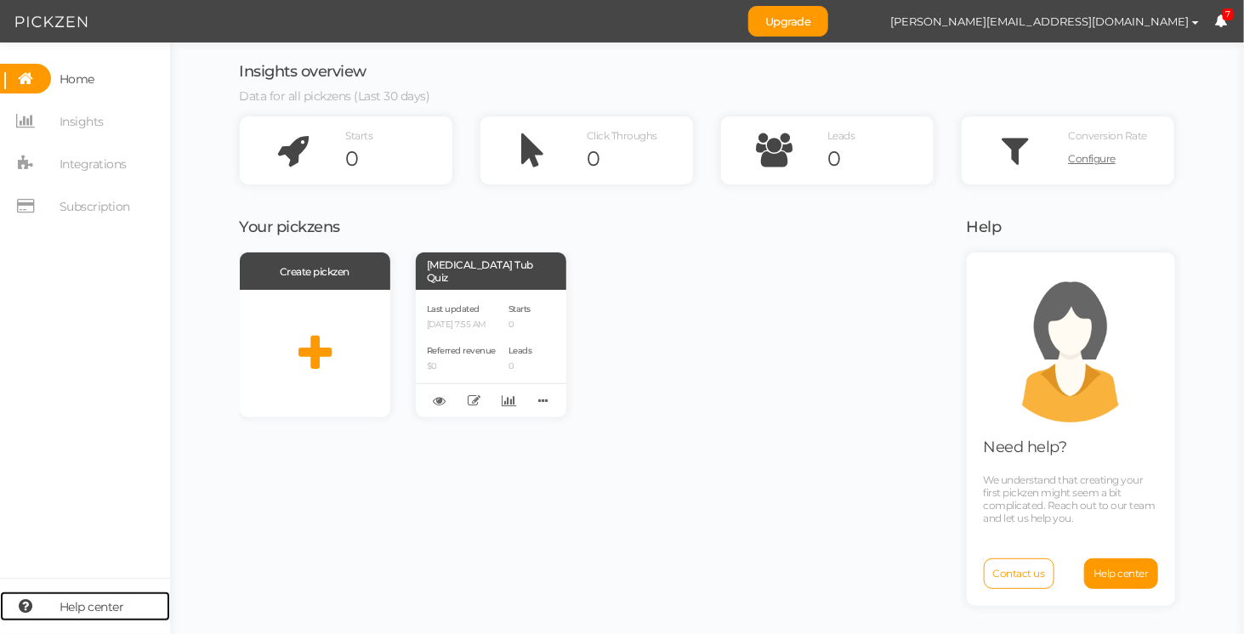
click at [89, 614] on span "Help center" at bounding box center [92, 607] width 65 height 27
click at [485, 313] on div "Last updated 09/02/2025 7:55 AM" at bounding box center [461, 315] width 69 height 29
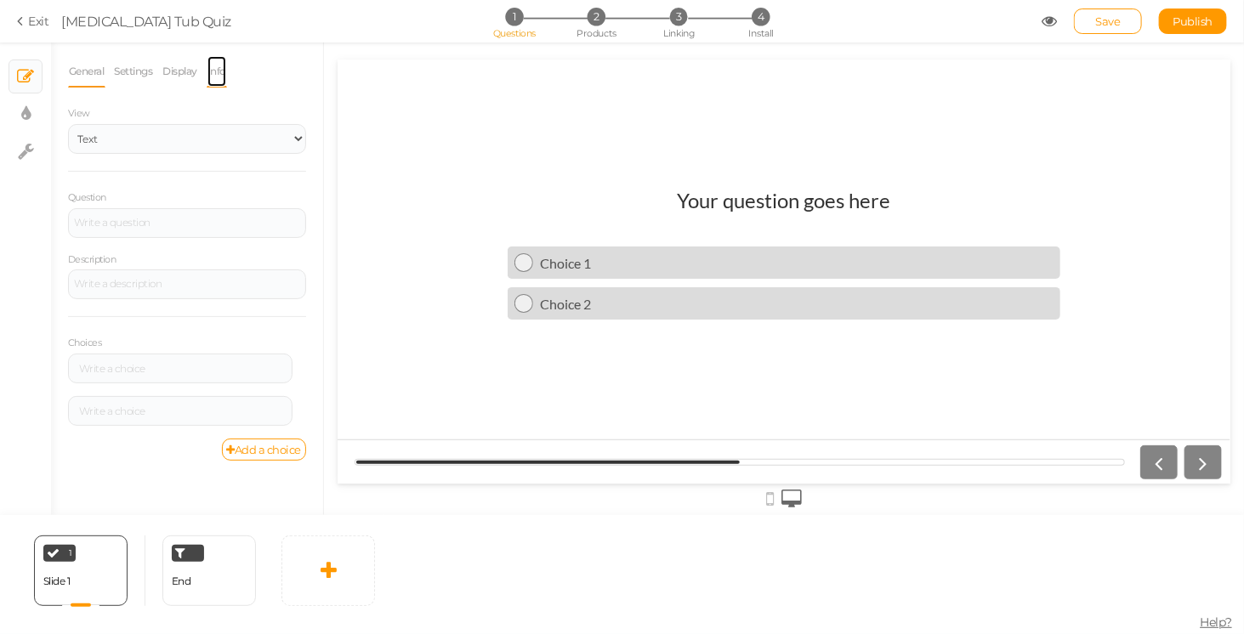
click at [215, 75] on link "Info" at bounding box center [217, 71] width 20 height 32
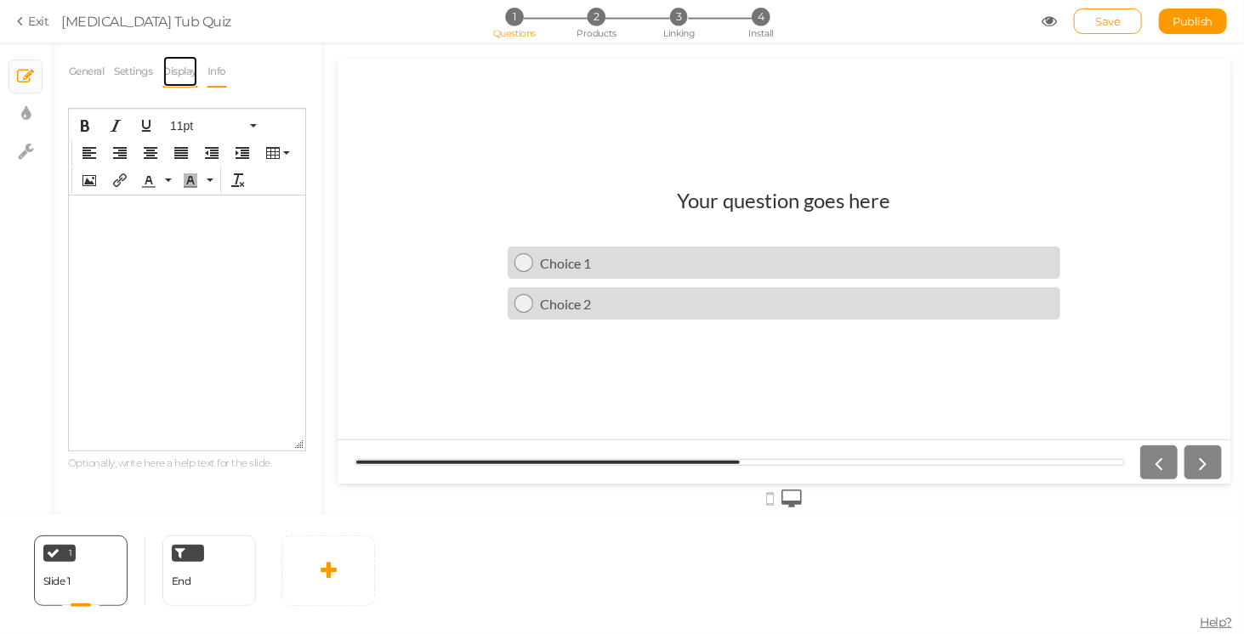
click at [184, 73] on link "Display" at bounding box center [180, 71] width 37 height 32
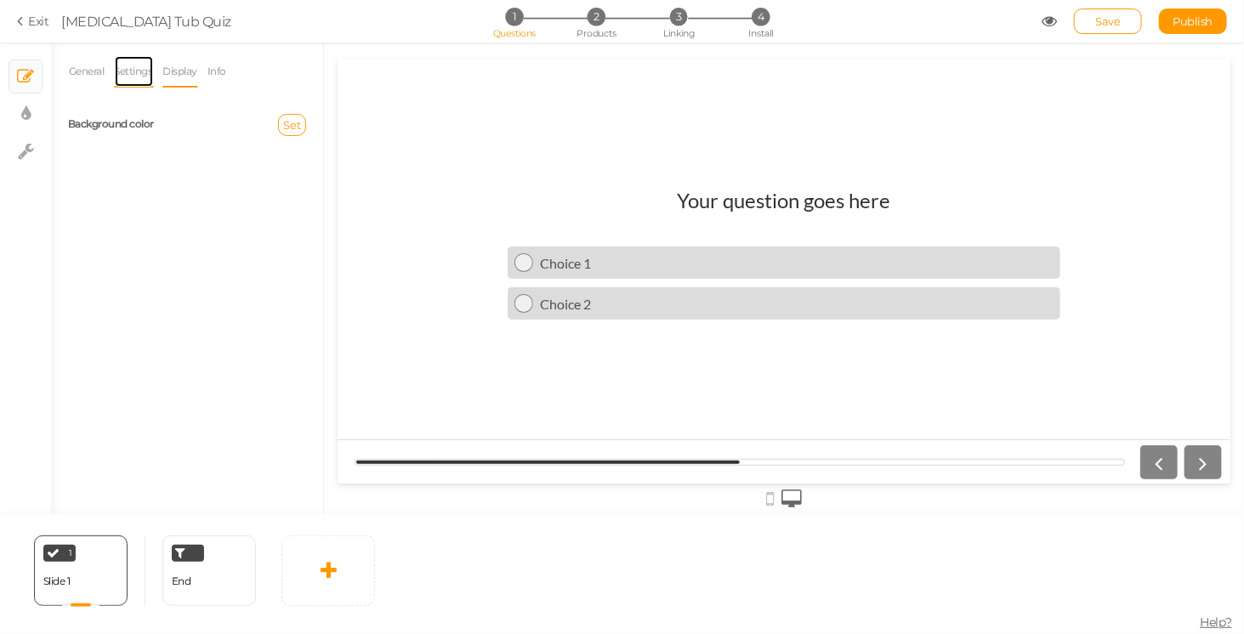
click at [128, 66] on link "Settings" at bounding box center [134, 71] width 40 height 32
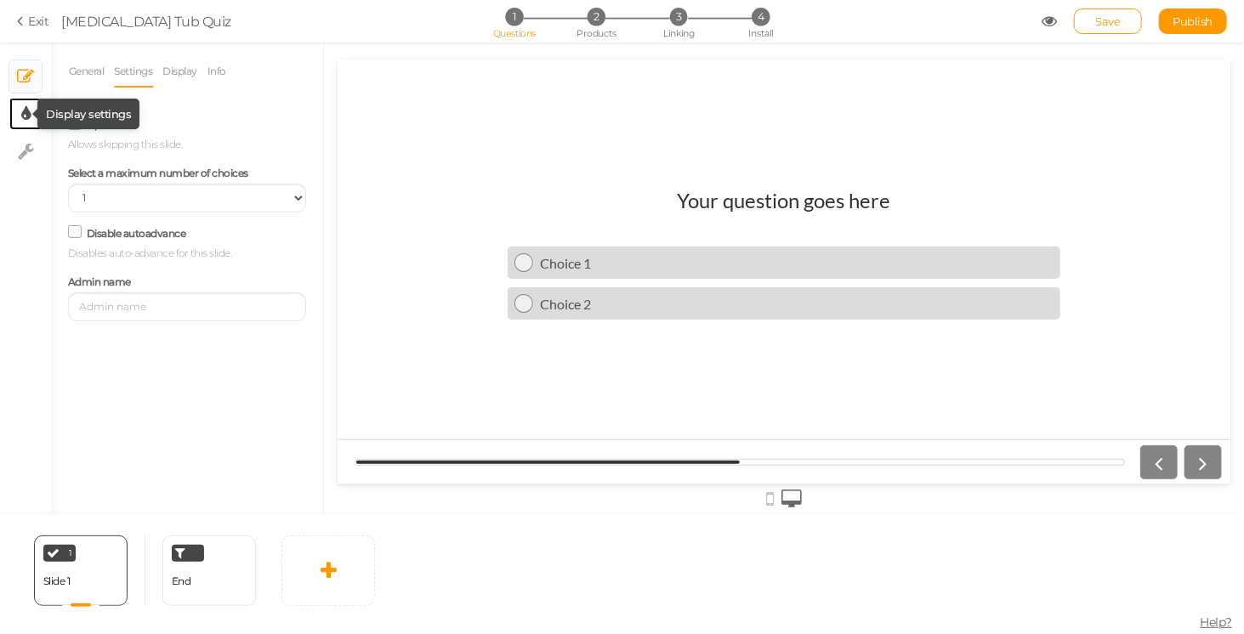
click at [26, 110] on icon at bounding box center [25, 113] width 9 height 17
select select "2"
select select "lato"
select select "fade"
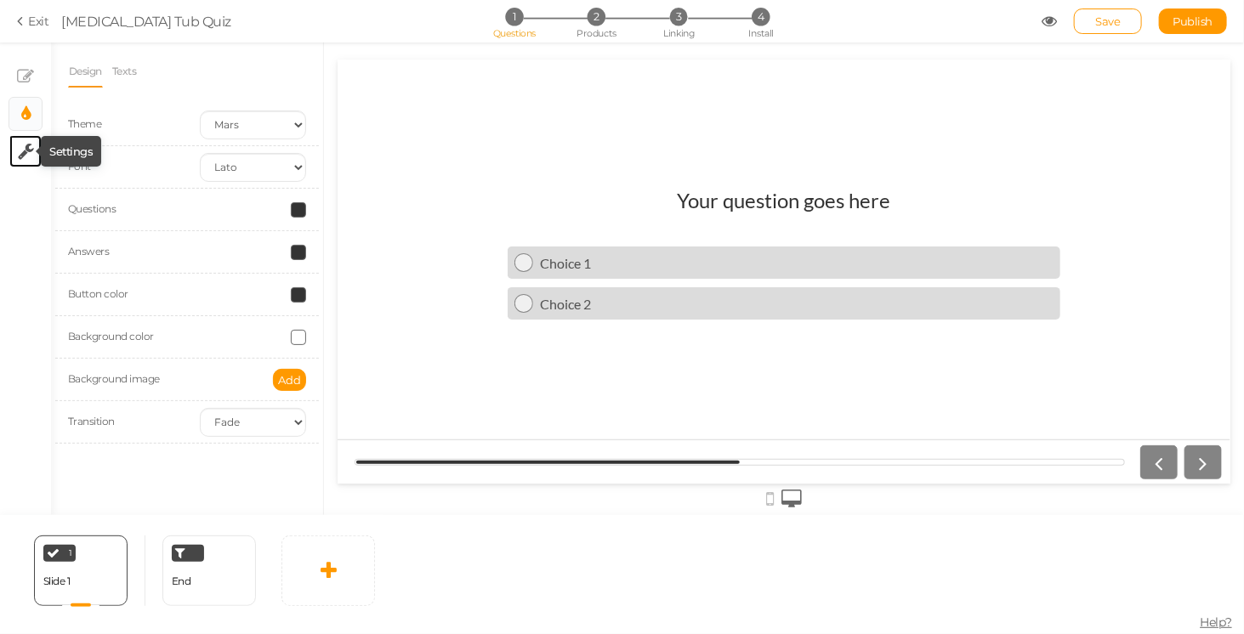
click at [20, 156] on icon at bounding box center [26, 151] width 16 height 17
select select "en"
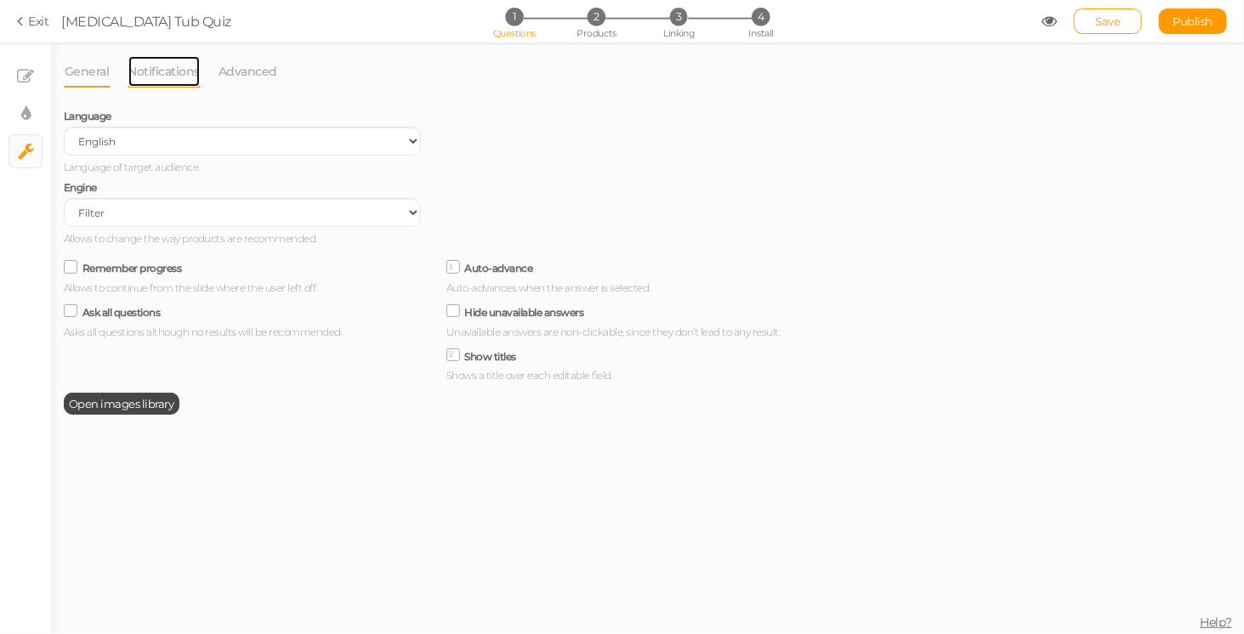
click at [170, 83] on link "Notifications" at bounding box center [165, 71] width 74 height 32
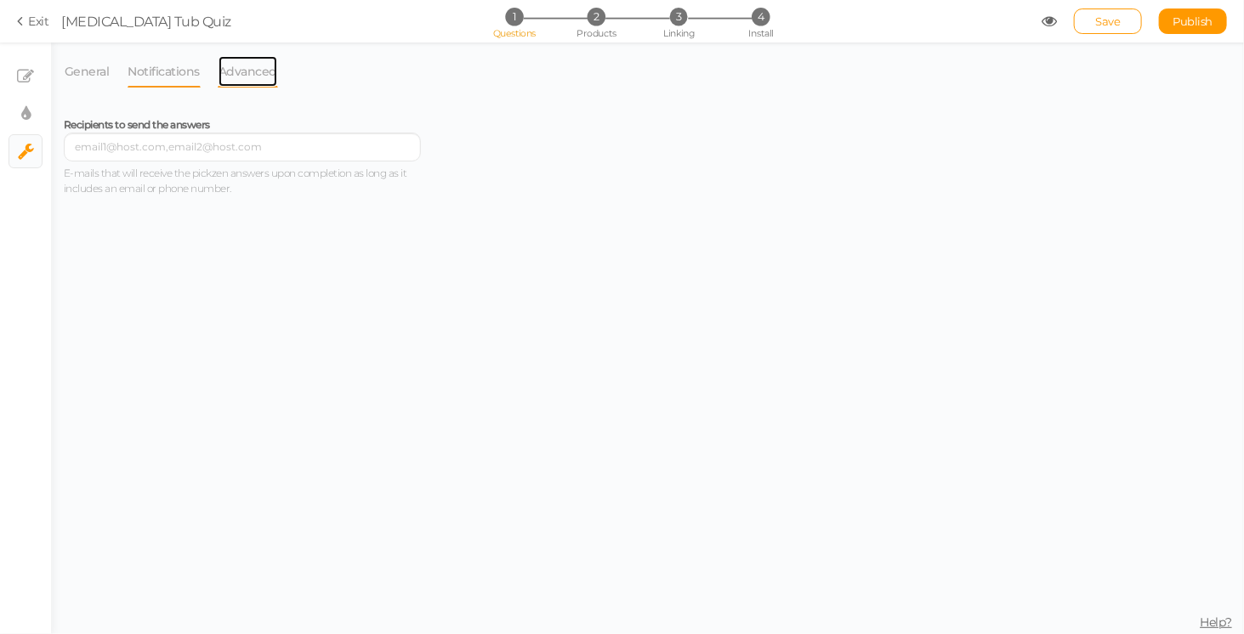
click at [220, 69] on link "Advanced" at bounding box center [248, 71] width 60 height 32
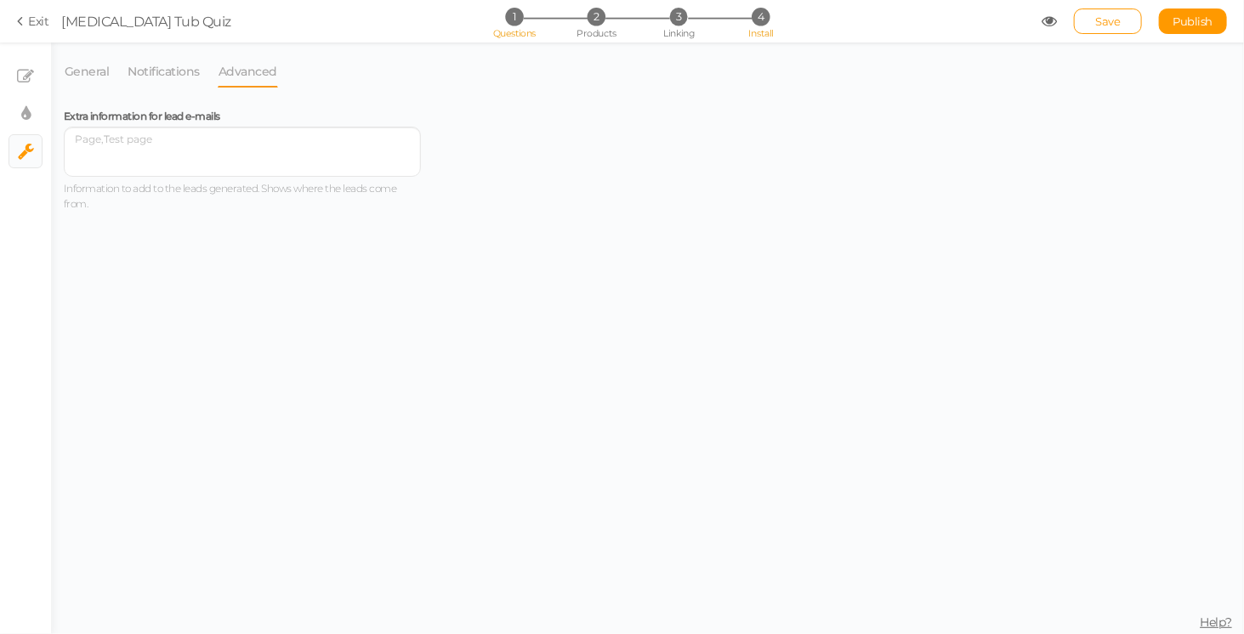
click at [755, 35] on span "Install" at bounding box center [760, 33] width 25 height 12
select select "pct"
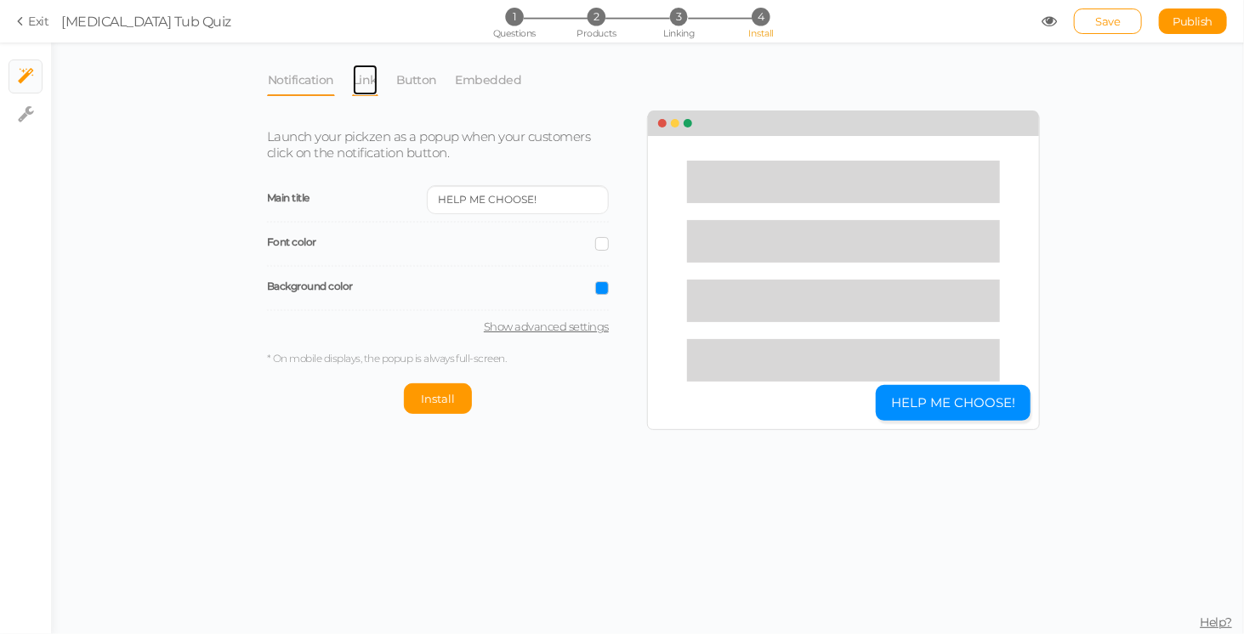
click at [361, 78] on link "Link" at bounding box center [365, 80] width 26 height 32
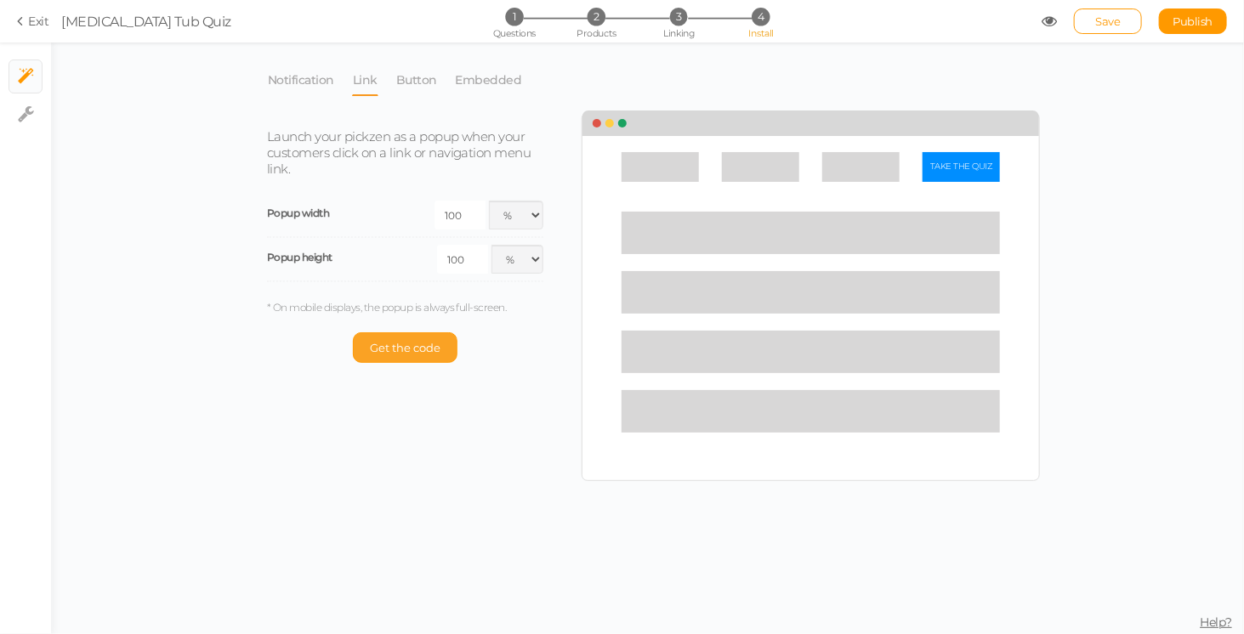
click at [400, 349] on span "Get the code" at bounding box center [405, 348] width 71 height 14
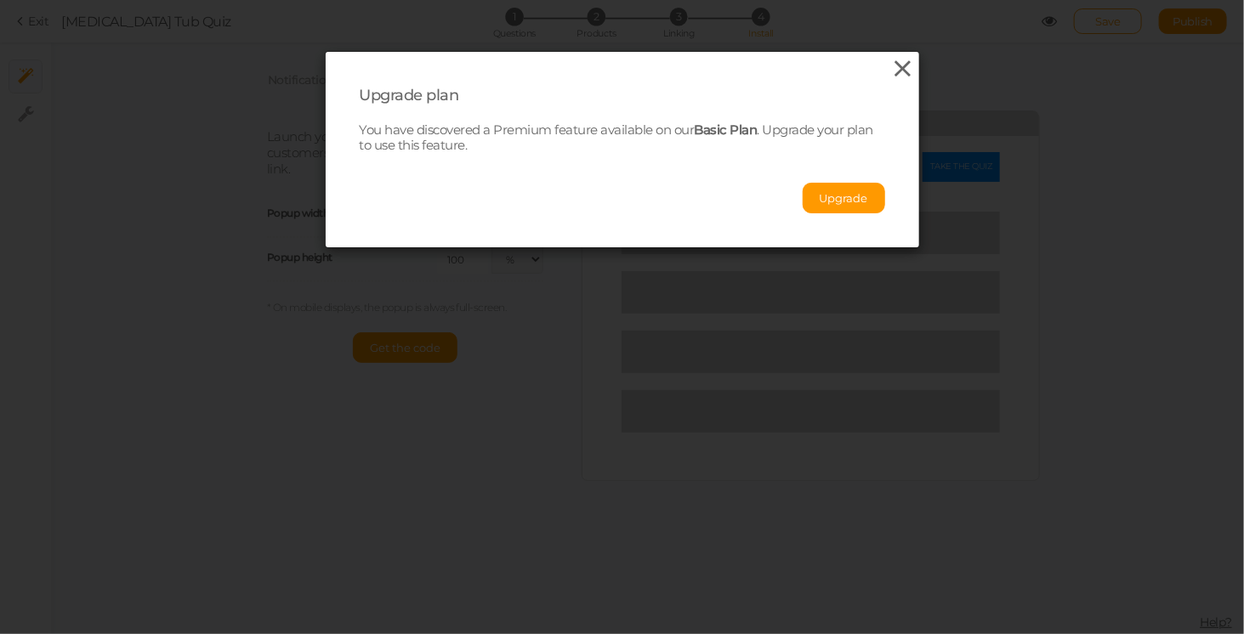
click at [891, 65] on icon at bounding box center [903, 69] width 25 height 26
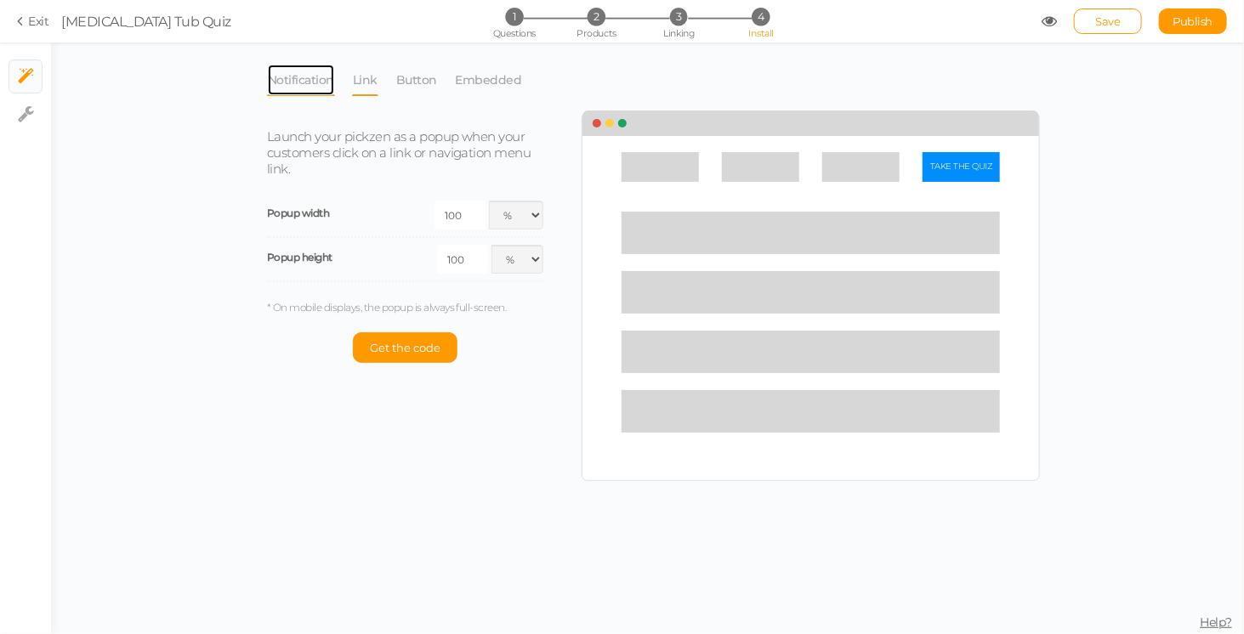
click at [291, 81] on link "Notification" at bounding box center [301, 80] width 68 height 32
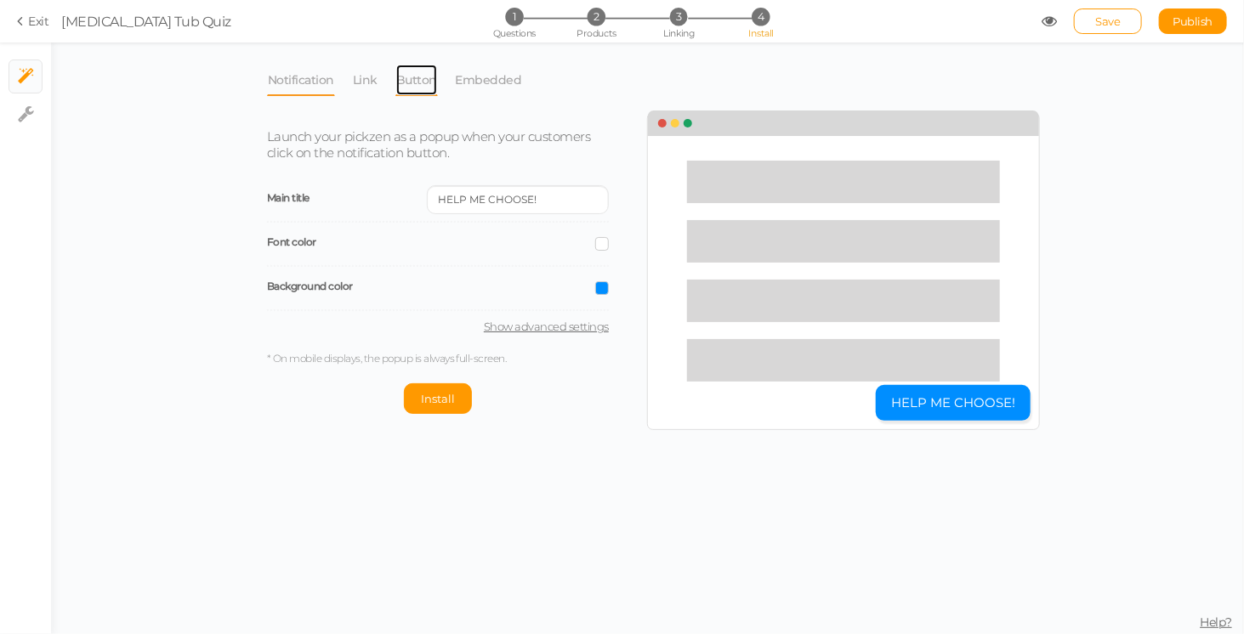
click at [419, 84] on link "Button" at bounding box center [416, 80] width 43 height 32
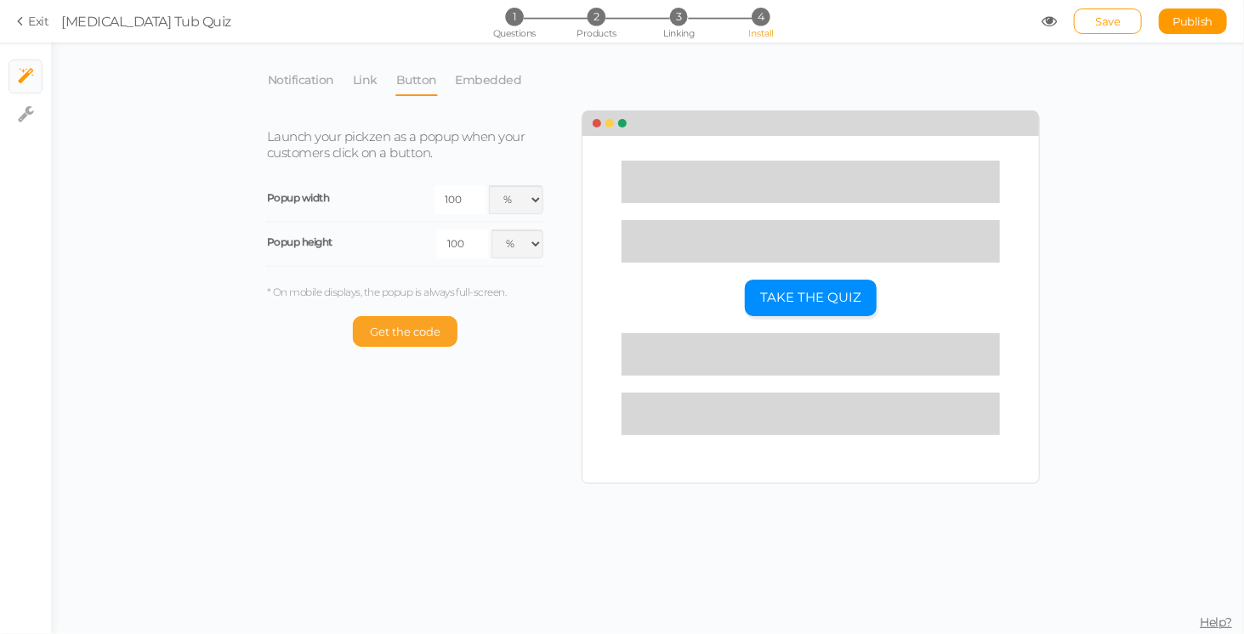
click at [418, 334] on span "Get the code" at bounding box center [405, 332] width 71 height 14
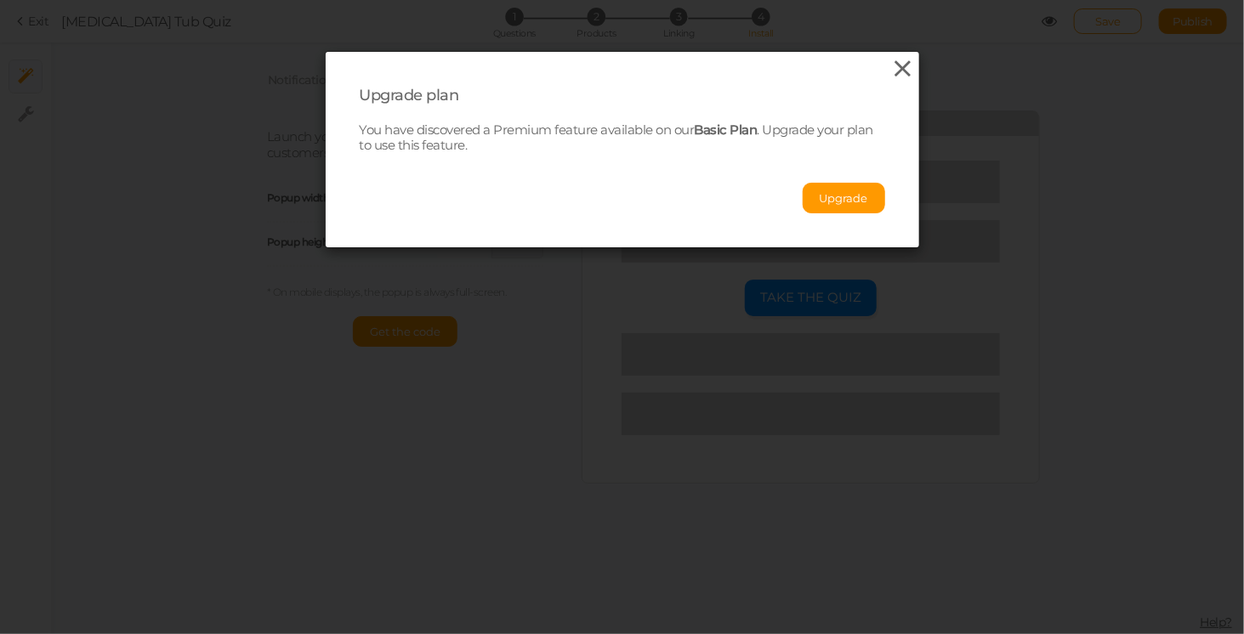
click at [888, 67] on div "Upgrade plan You have discovered a Premium feature available on our Basic Plan …" at bounding box center [623, 150] width 594 height 196
click at [891, 67] on icon at bounding box center [903, 69] width 25 height 26
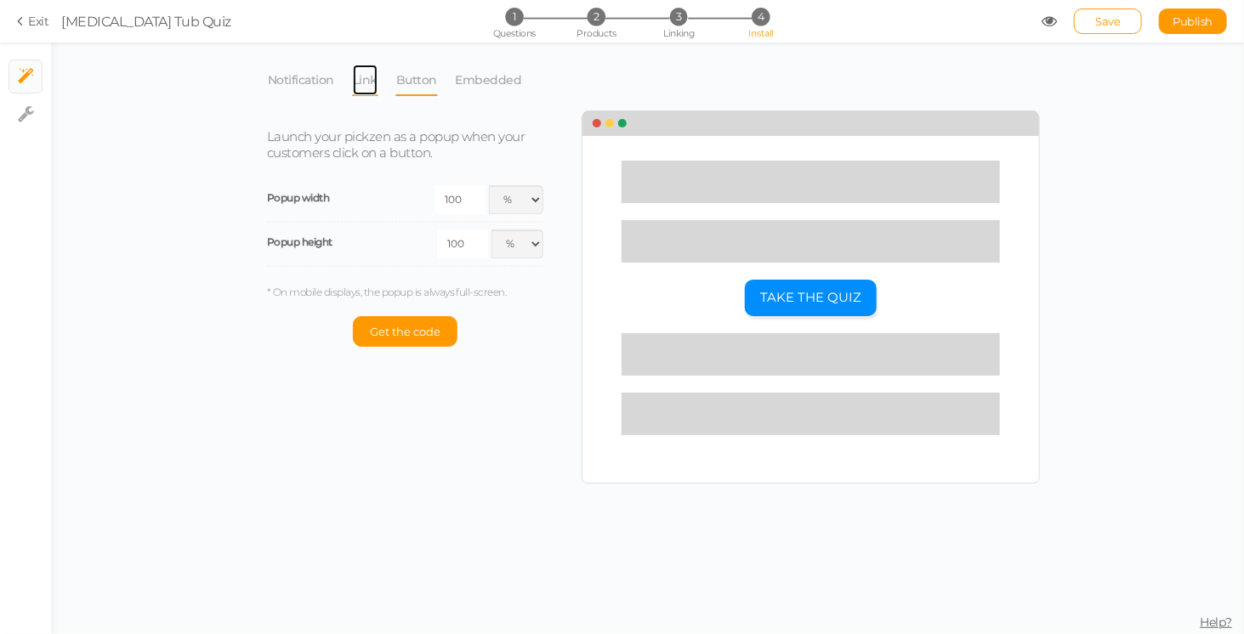
click at [372, 83] on link "Link" at bounding box center [365, 80] width 26 height 32
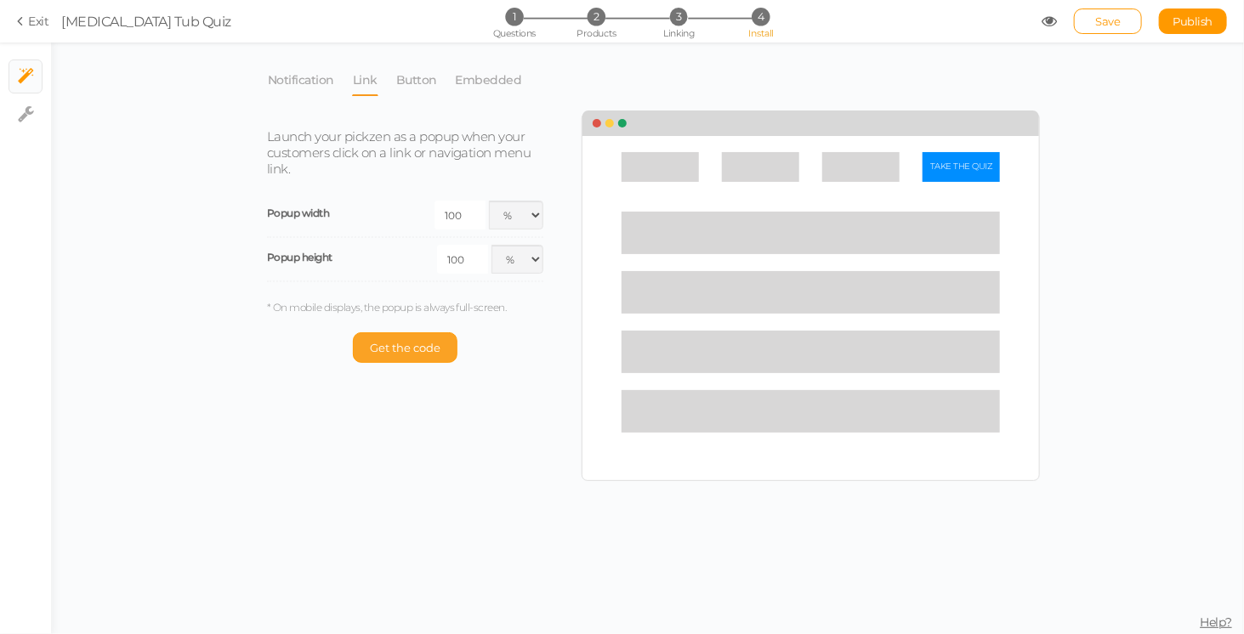
click at [402, 356] on button "Get the code" at bounding box center [405, 348] width 105 height 31
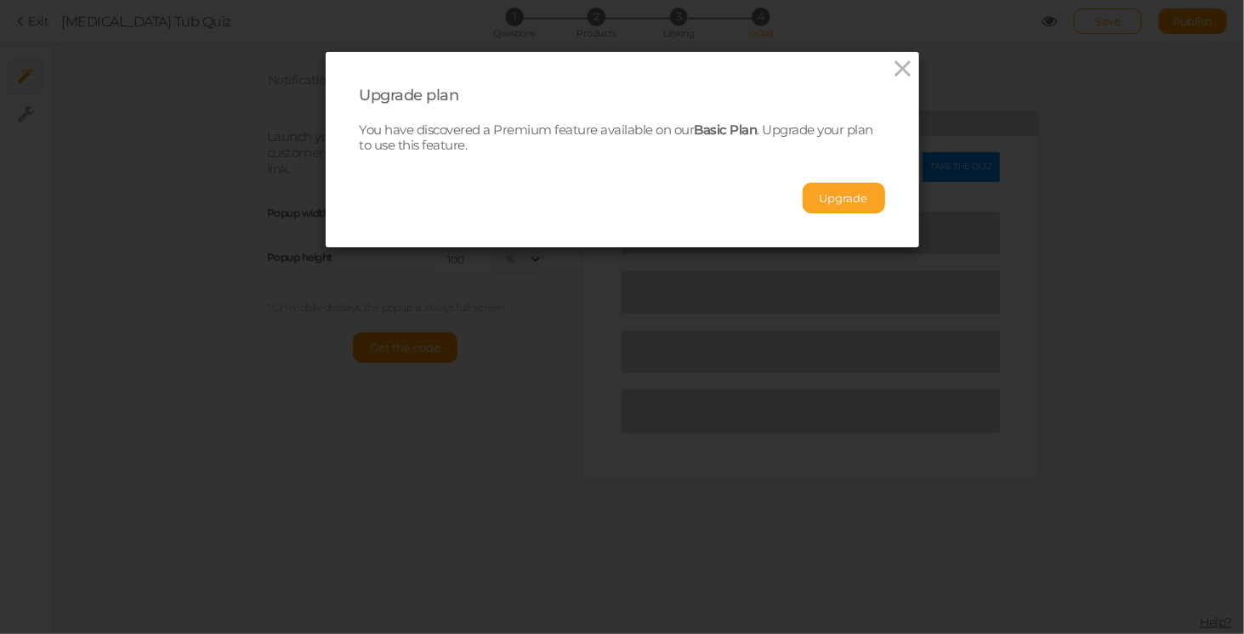
click at [832, 198] on button "Upgrade" at bounding box center [844, 198] width 83 height 31
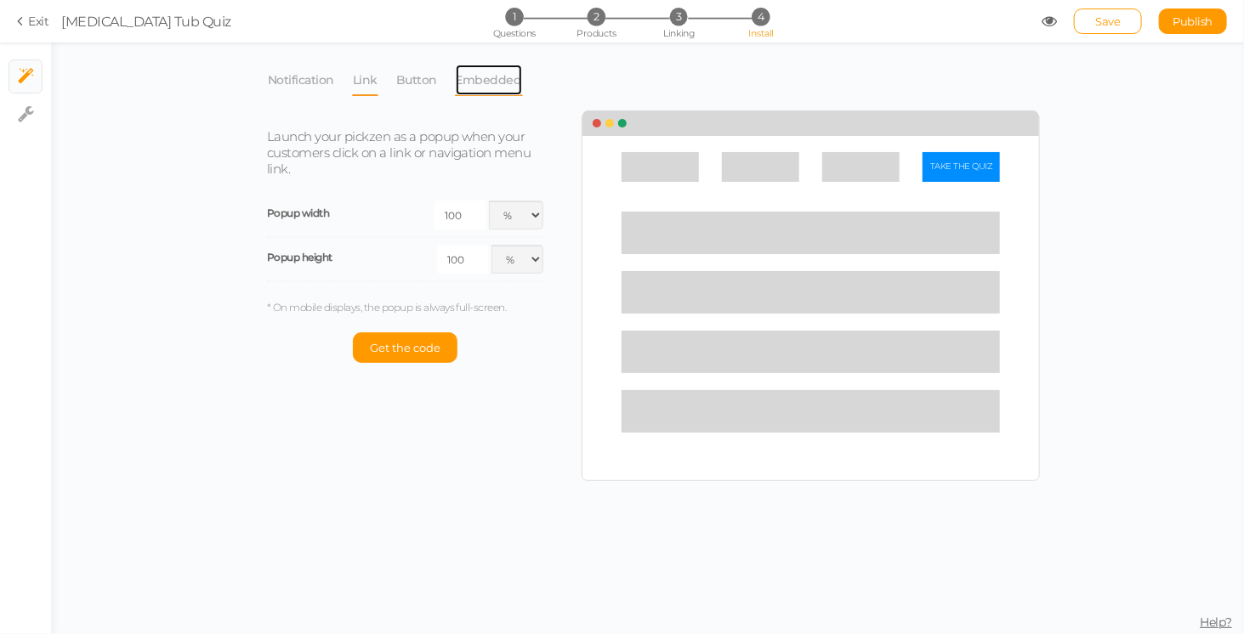
click at [480, 79] on link "Embedded" at bounding box center [489, 80] width 68 height 32
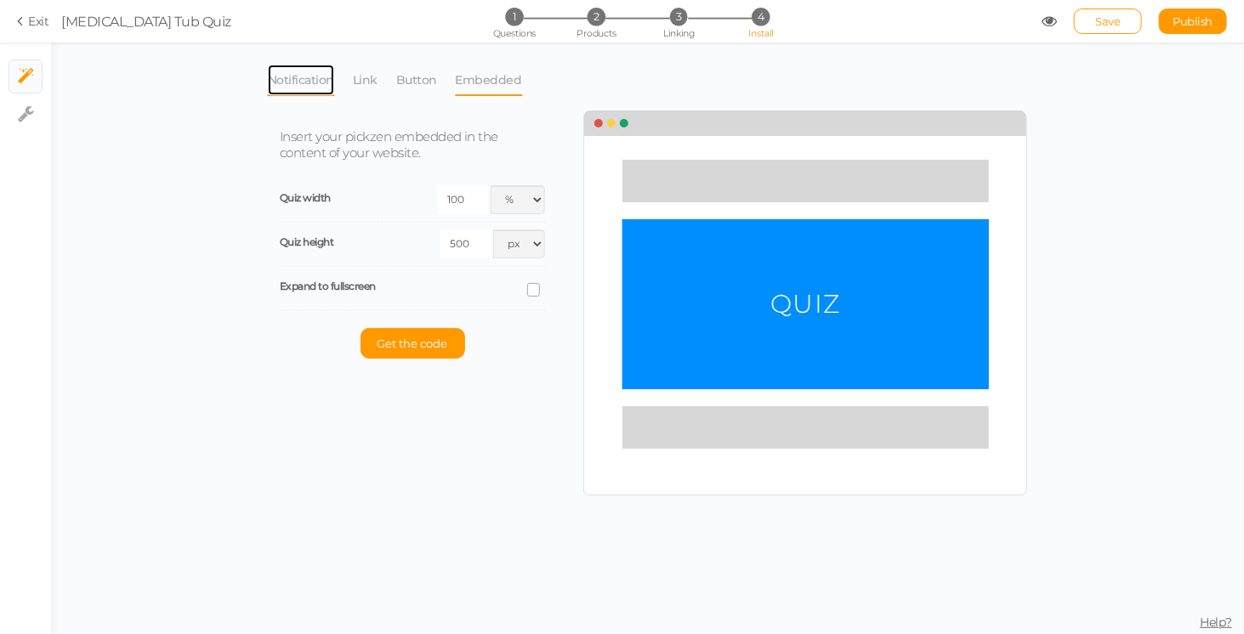
click at [296, 86] on link "Notification" at bounding box center [301, 80] width 68 height 32
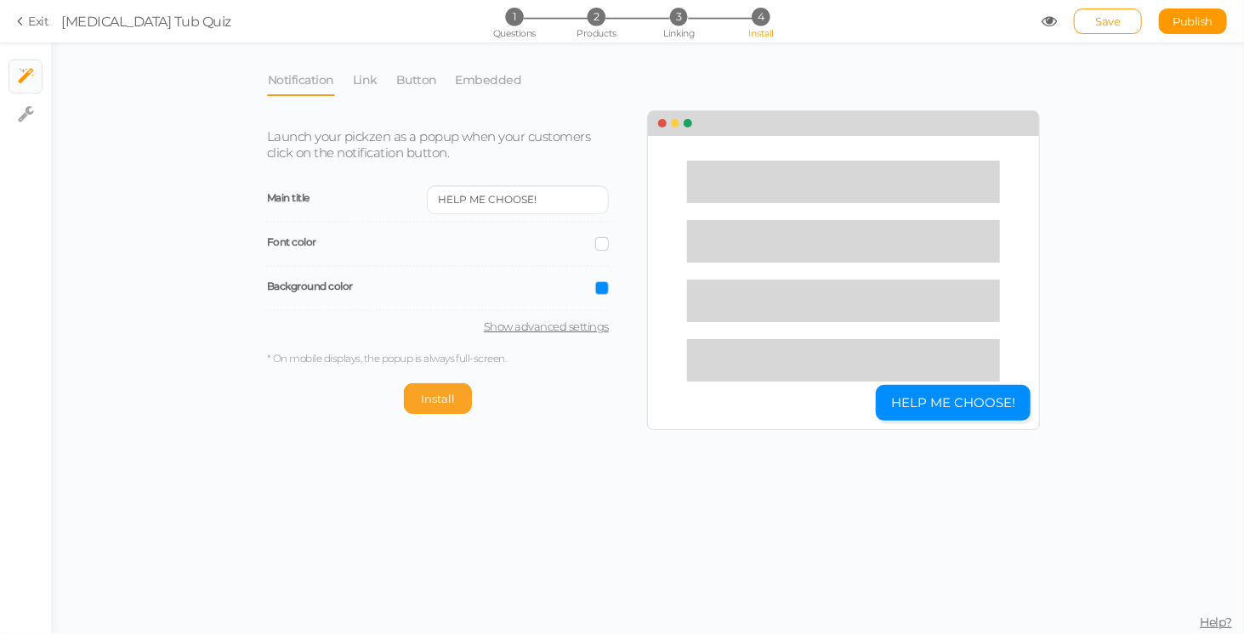
click at [439, 397] on span "Install" at bounding box center [438, 399] width 34 height 14
click at [42, 26] on link "Exit" at bounding box center [33, 21] width 32 height 17
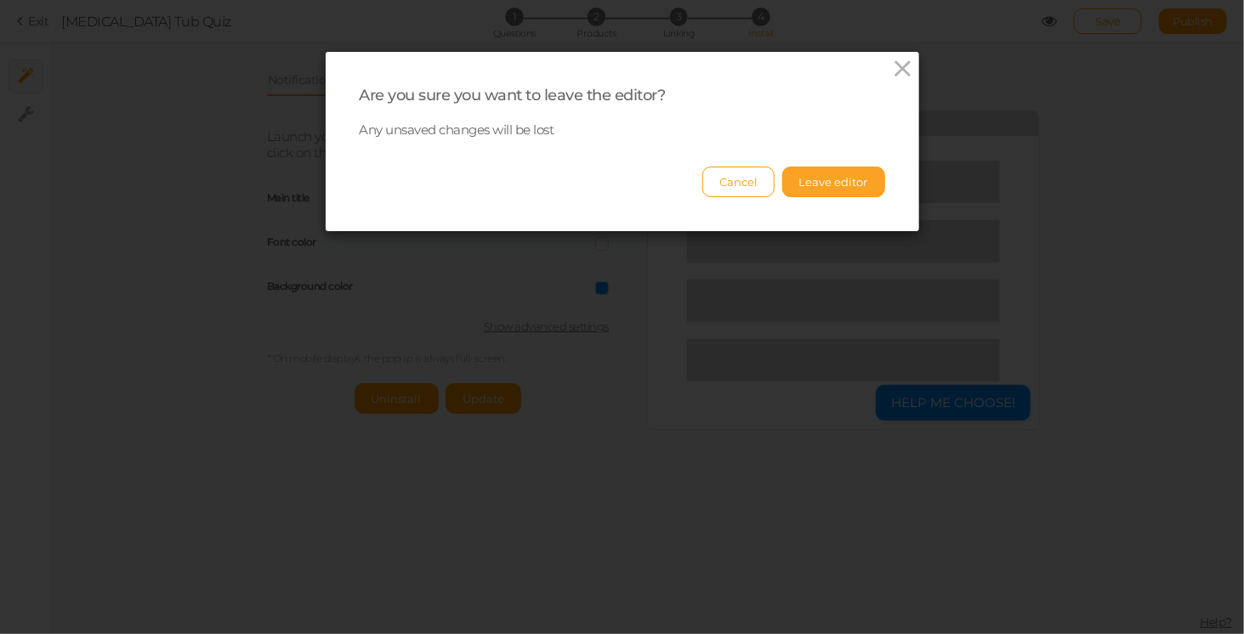
click at [821, 191] on button "Leave editor" at bounding box center [833, 182] width 103 height 31
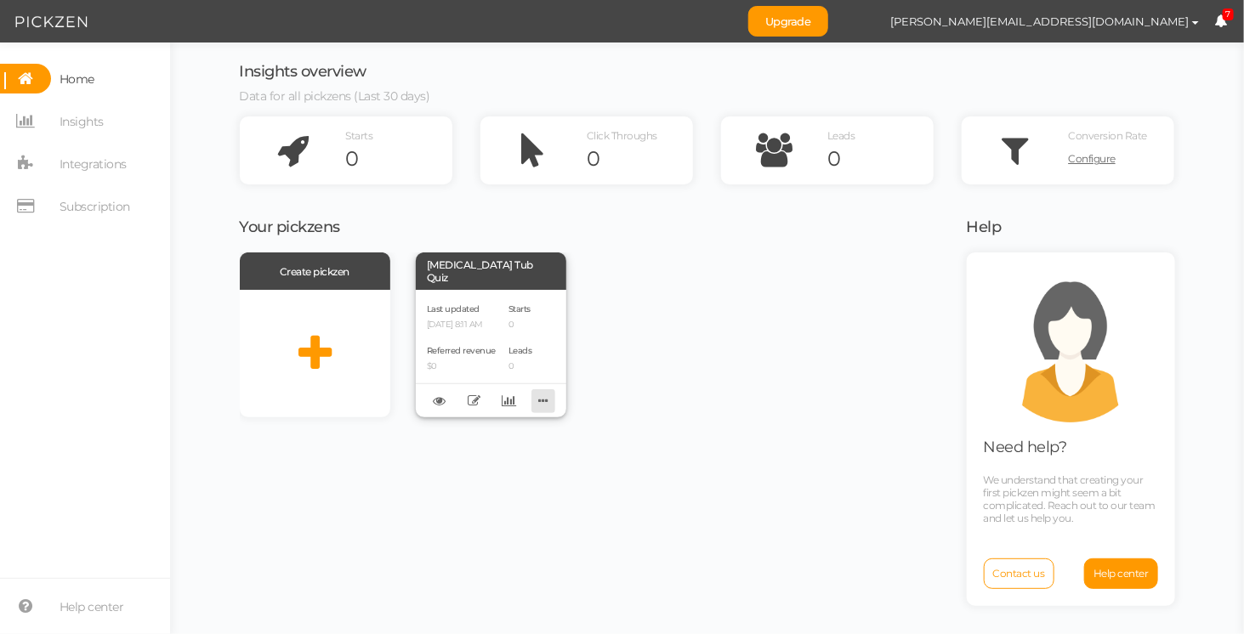
click at [551, 401] on icon at bounding box center [544, 401] width 24 height 26
click at [508, 433] on link "Delete" at bounding box center [486, 428] width 134 height 18
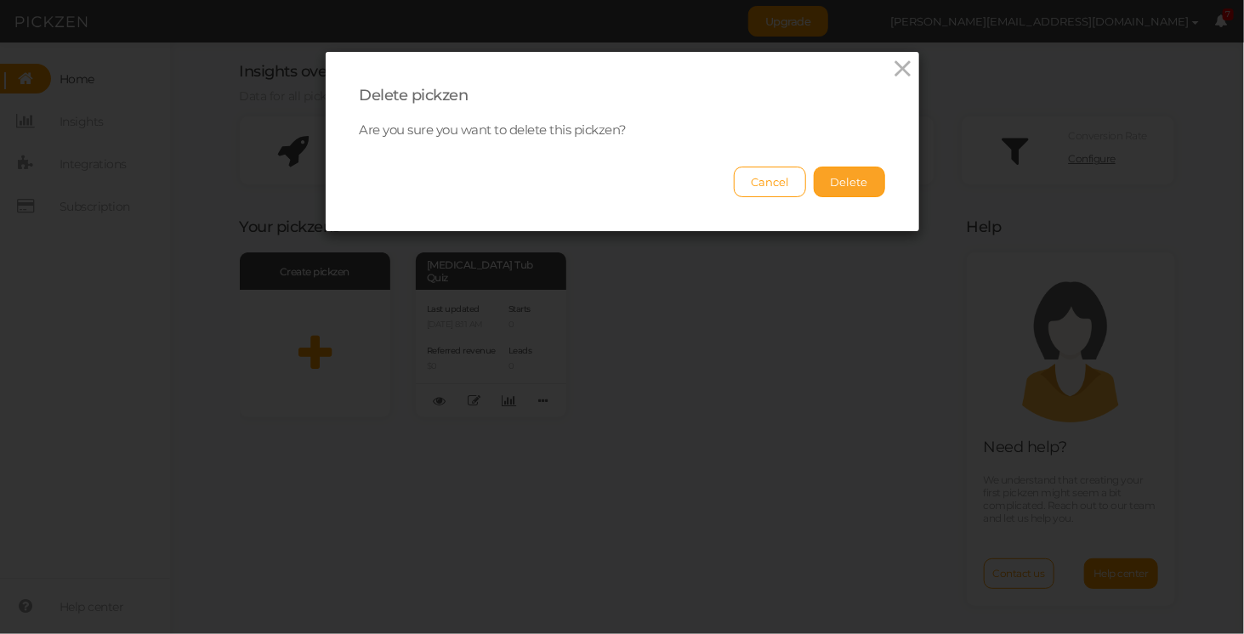
click at [874, 178] on button "Delete" at bounding box center [849, 182] width 71 height 31
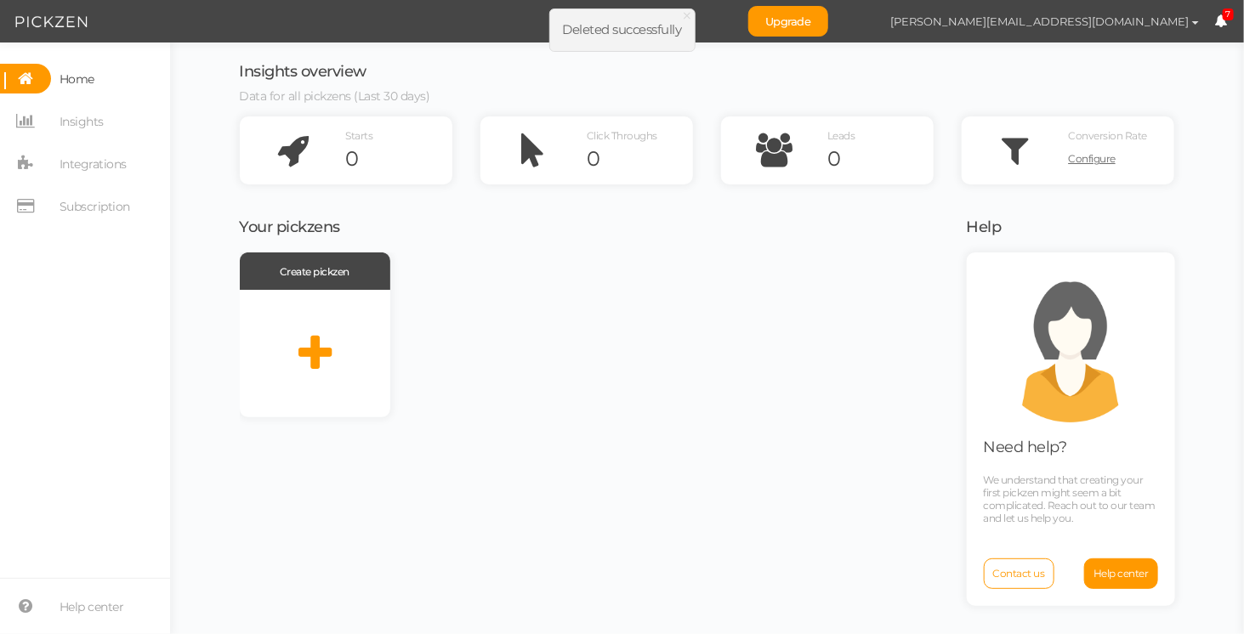
click at [1159, 23] on span "[PERSON_NAME][EMAIL_ADDRESS][DOMAIN_NAME]" at bounding box center [1040, 21] width 299 height 14
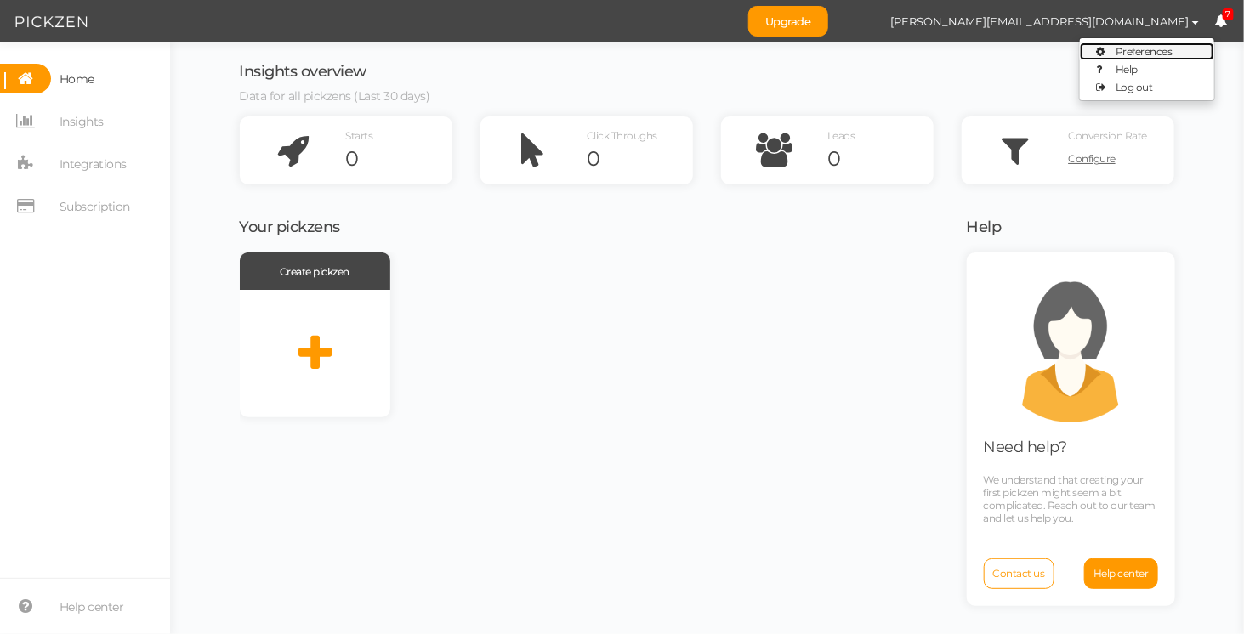
click at [1147, 54] on span "Preferences" at bounding box center [1144, 51] width 57 height 13
select select "Europe/London"
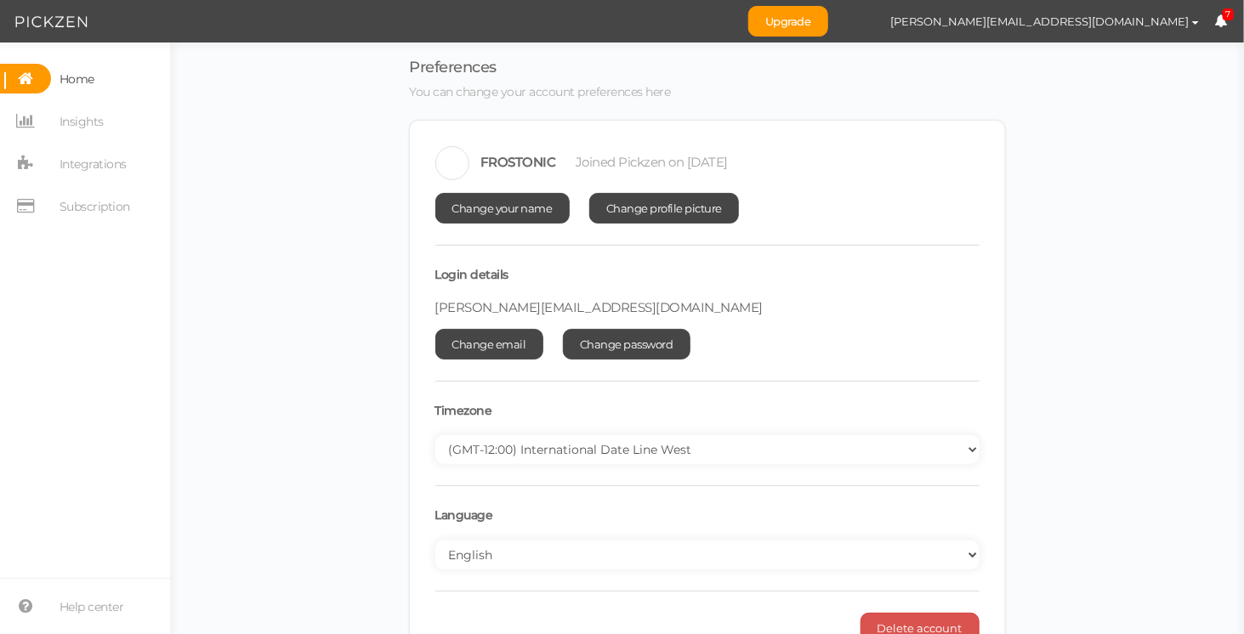
click at [446, 157] on img at bounding box center [452, 163] width 34 height 34
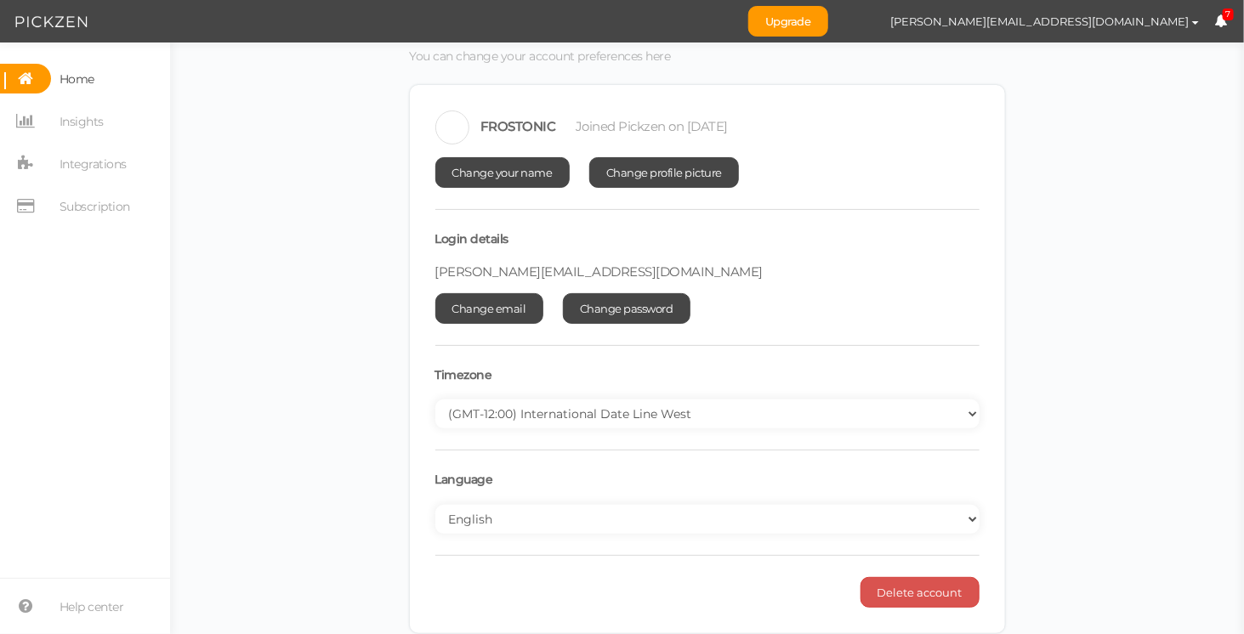
scroll to position [42, 0]
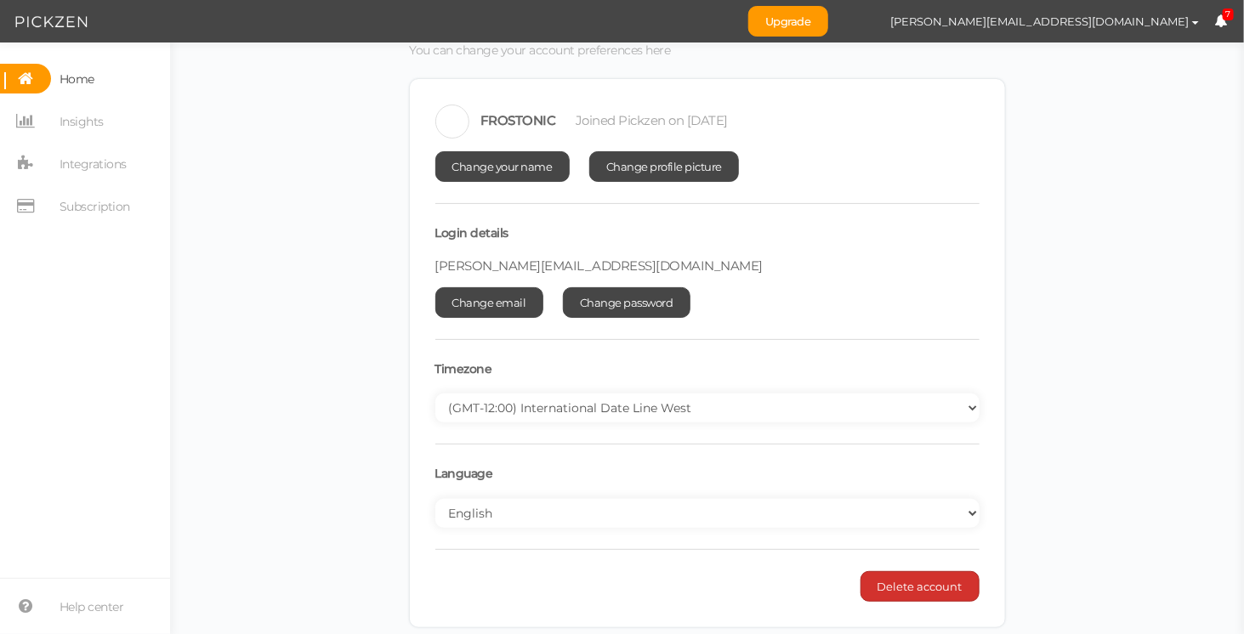
click at [930, 588] on button "Delete account" at bounding box center [920, 587] width 119 height 31
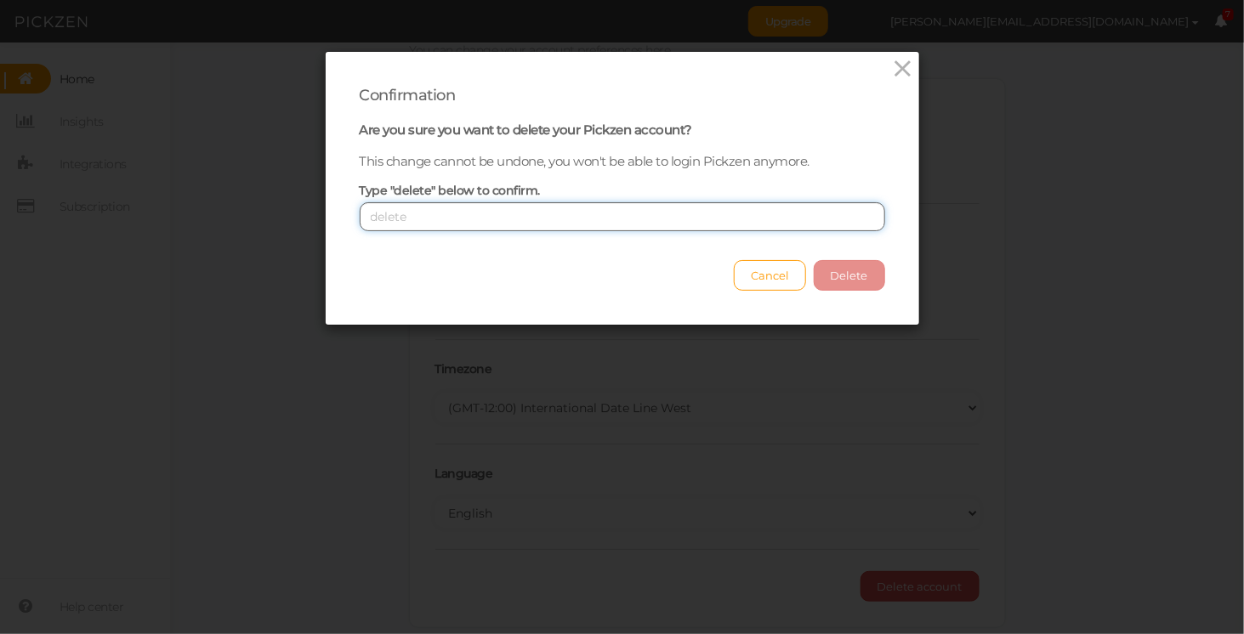
click at [736, 213] on input "text" at bounding box center [623, 216] width 526 height 29
type input "delete"
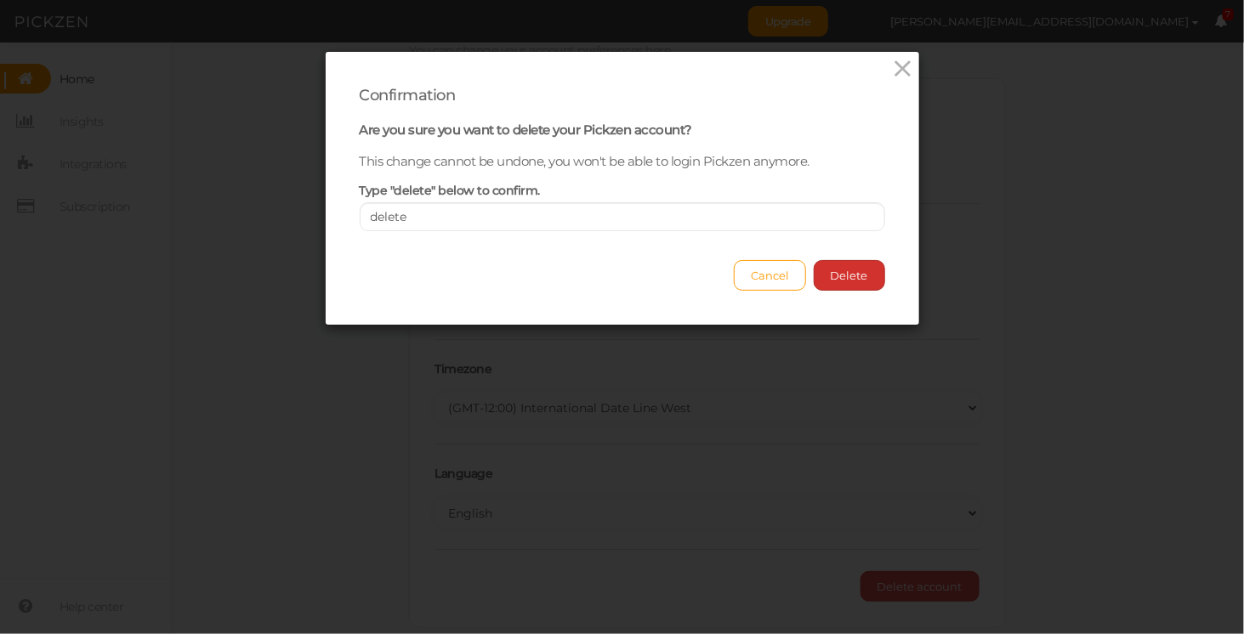
click at [842, 273] on button "Delete" at bounding box center [849, 275] width 71 height 31
